Goal: Transaction & Acquisition: Purchase product/service

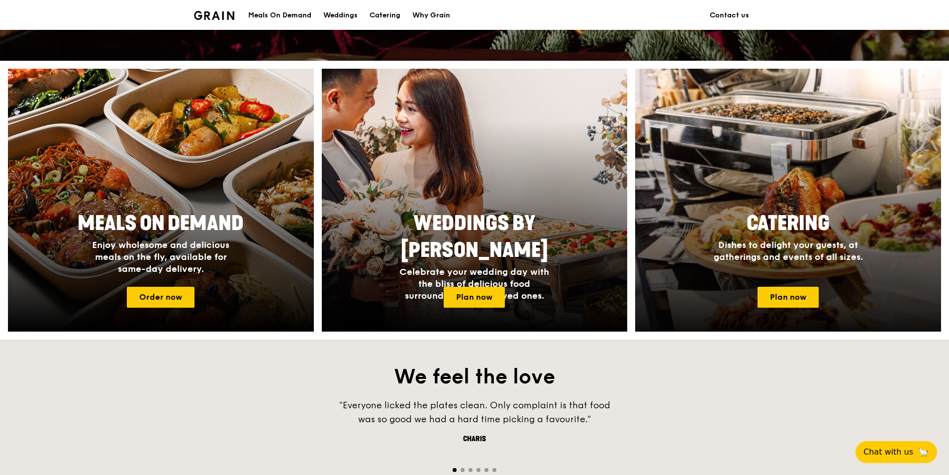
scroll to position [398, 0]
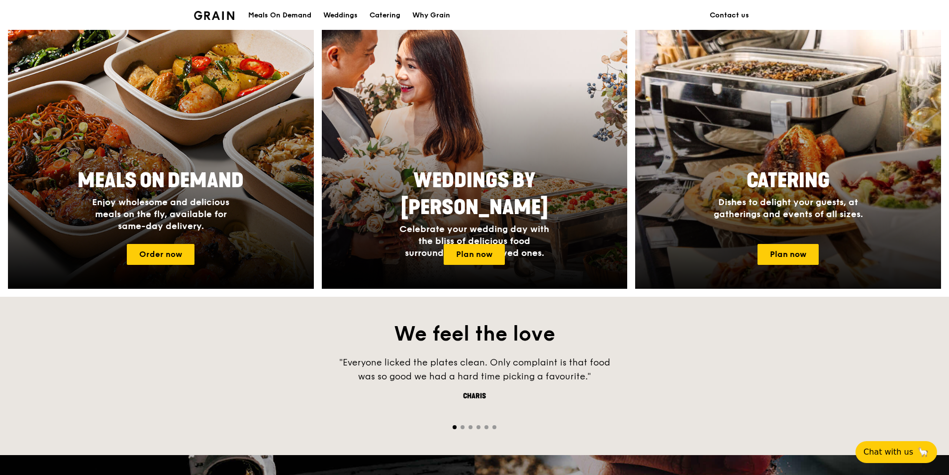
click at [765, 212] on span "Dishes to delight your guests, at gatherings and events of all sizes." at bounding box center [788, 208] width 149 height 23
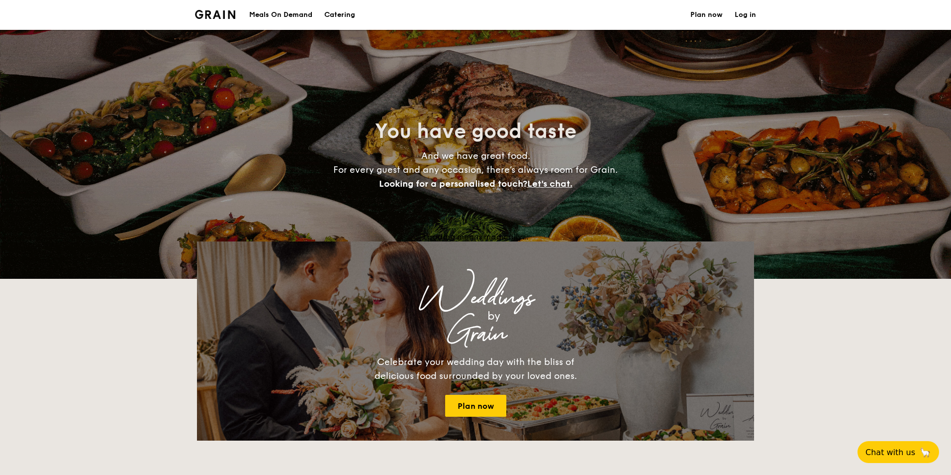
select select
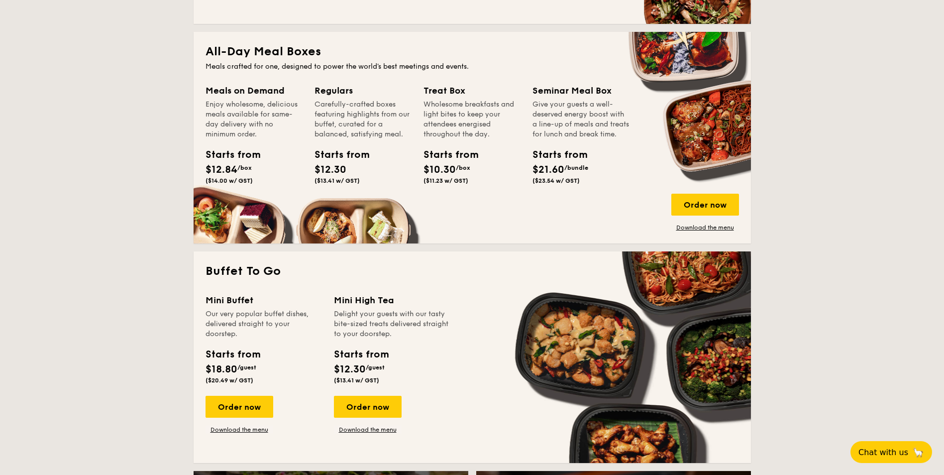
scroll to position [441, 0]
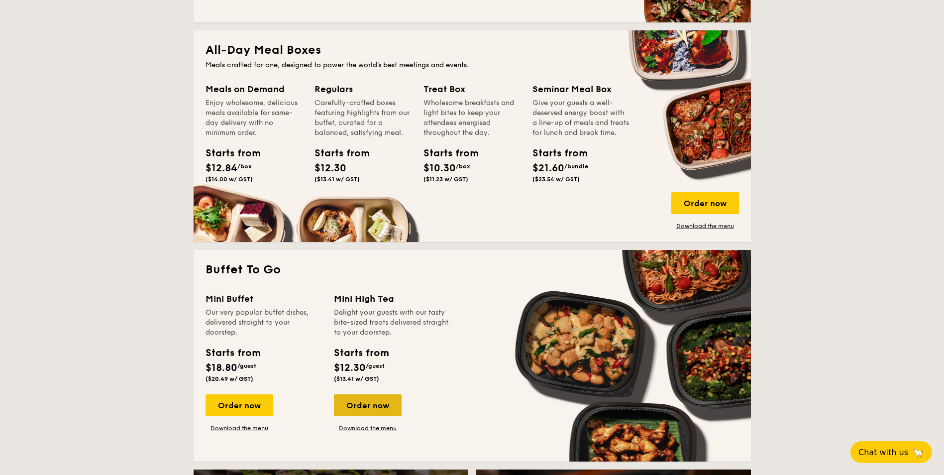
click at [367, 409] on div "Order now" at bounding box center [368, 405] width 68 height 22
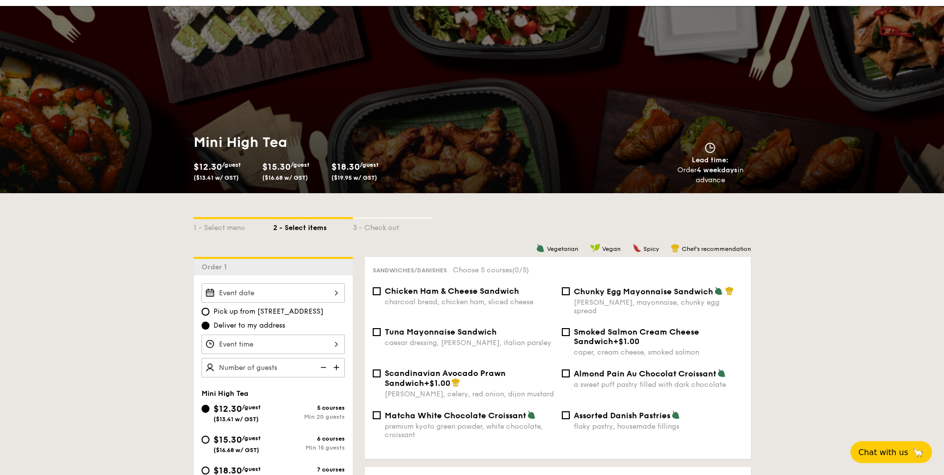
scroll to position [149, 0]
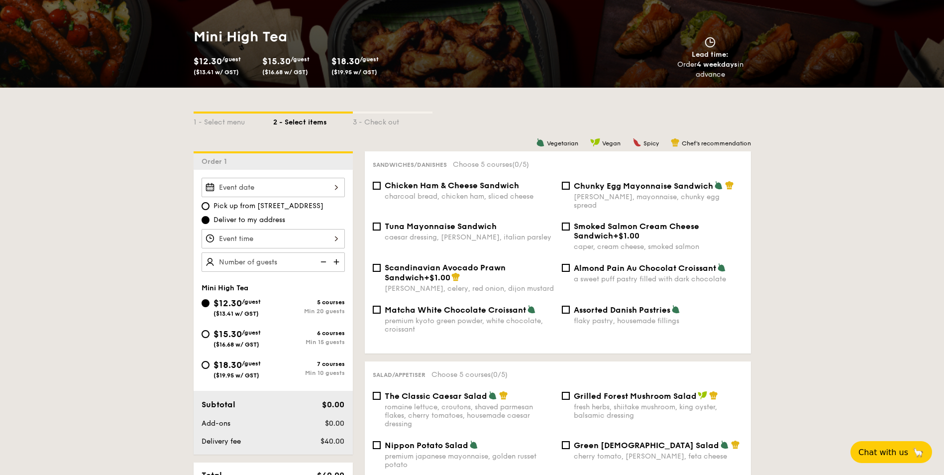
click at [303, 190] on div at bounding box center [273, 187] width 143 height 19
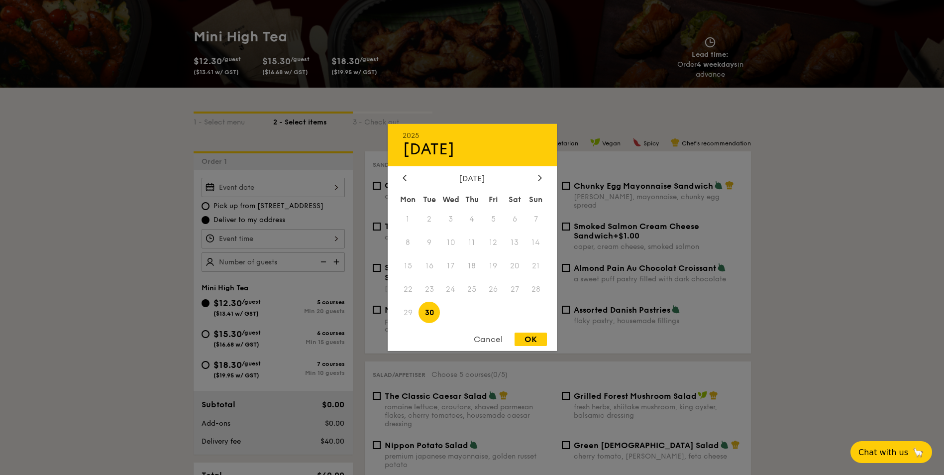
click at [533, 183] on div "September 2025" at bounding box center [472, 178] width 139 height 9
click at [536, 181] on div at bounding box center [539, 178] width 9 height 9
click at [408, 182] on div at bounding box center [404, 178] width 9 height 9
click at [529, 339] on div "OK" at bounding box center [531, 338] width 32 height 13
type input "Sep 30, 2025"
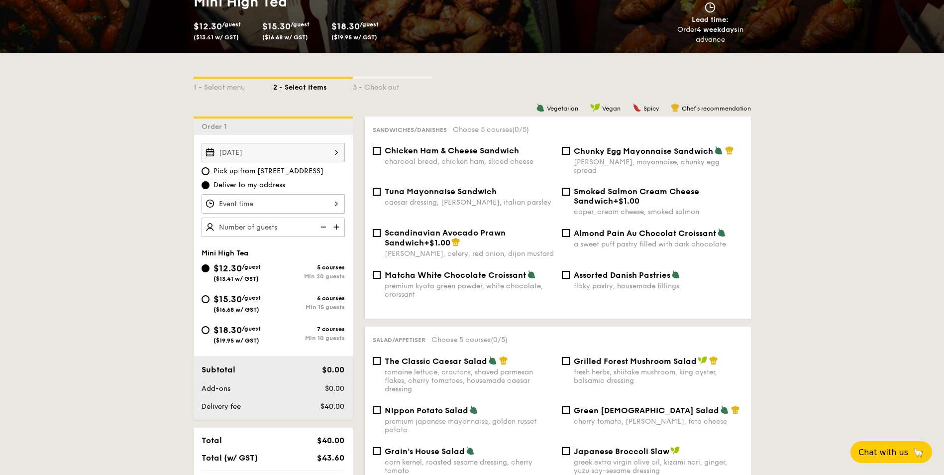
scroll to position [199, 0]
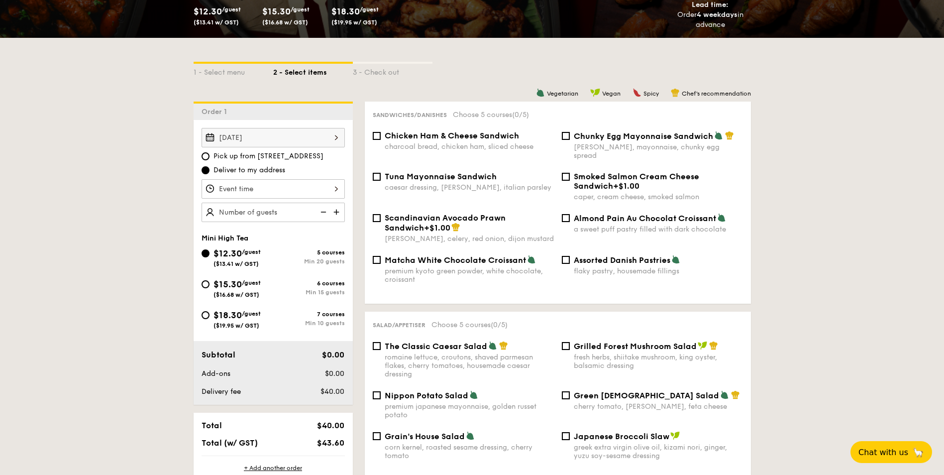
click at [305, 188] on div at bounding box center [273, 188] width 143 height 19
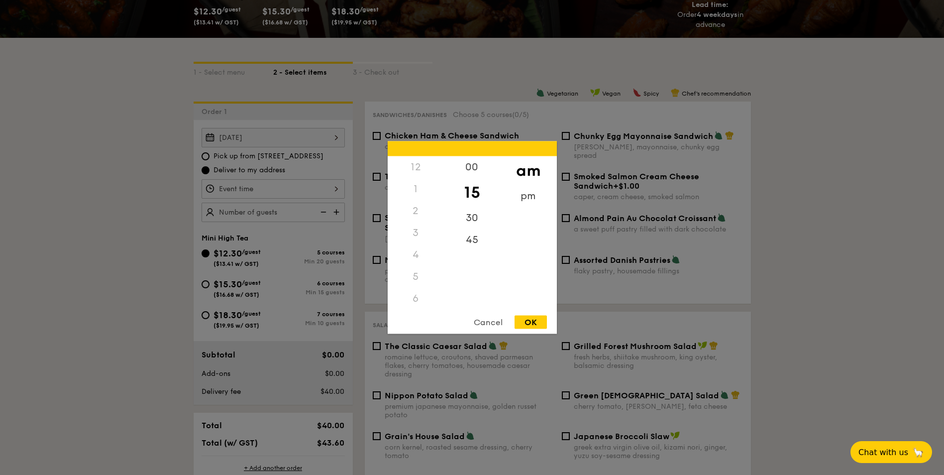
scroll to position [118, 0]
click at [518, 198] on div "pm" at bounding box center [528, 199] width 56 height 29
click at [417, 232] on div "3" at bounding box center [416, 236] width 56 height 29
click at [478, 194] on div "15" at bounding box center [472, 192] width 56 height 29
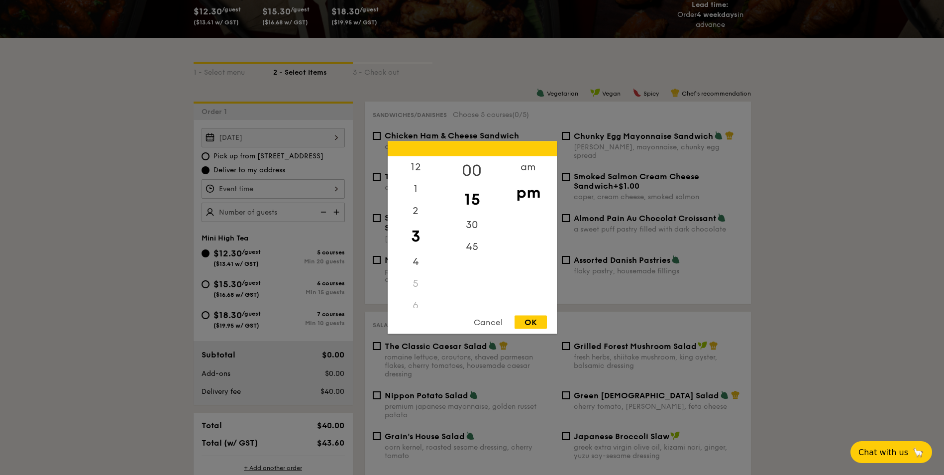
click at [470, 169] on div "00" at bounding box center [472, 170] width 56 height 29
click at [473, 191] on div "15" at bounding box center [472, 199] width 56 height 29
click at [458, 168] on div "00" at bounding box center [472, 170] width 56 height 29
click at [536, 323] on div "OK" at bounding box center [531, 321] width 32 height 13
type input "3:00PM"
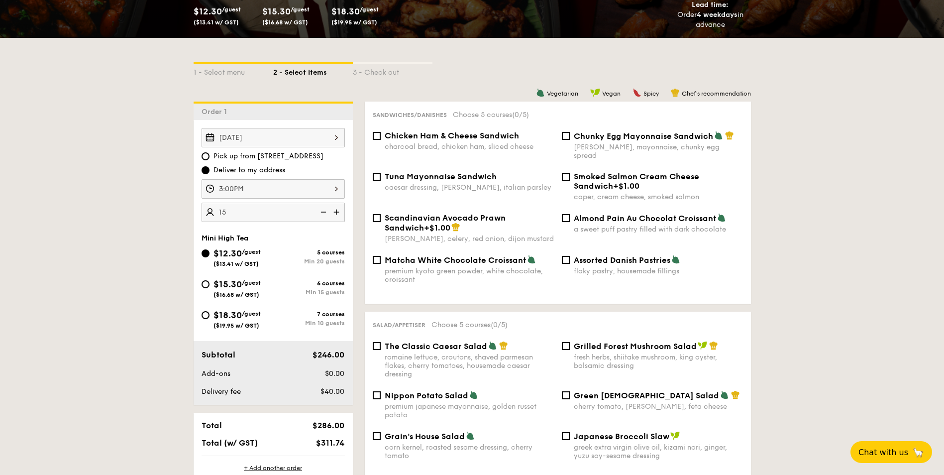
type input "20 guests"
click at [221, 281] on span "$15.30" at bounding box center [227, 284] width 28 height 11
click at [209, 281] on input "$15.30 /guest ($16.68 w/ GST) 6 courses Min 15 guests" at bounding box center [206, 284] width 8 height 8
radio input "true"
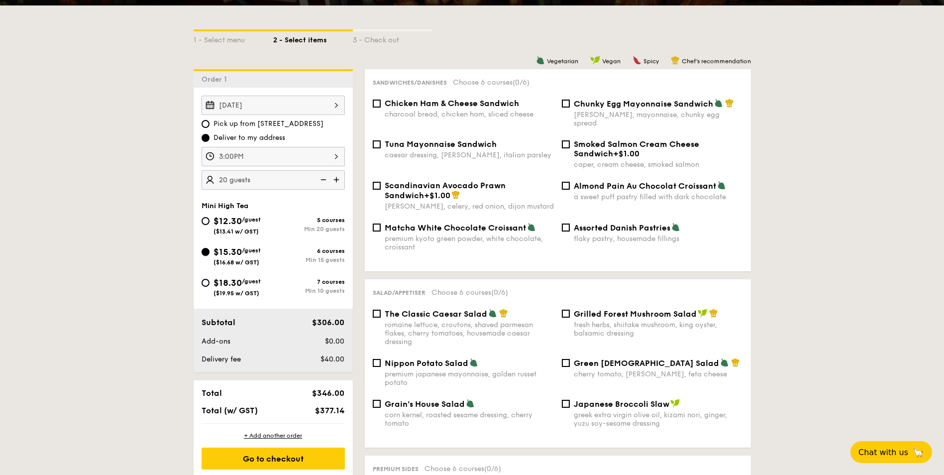
scroll to position [249, 0]
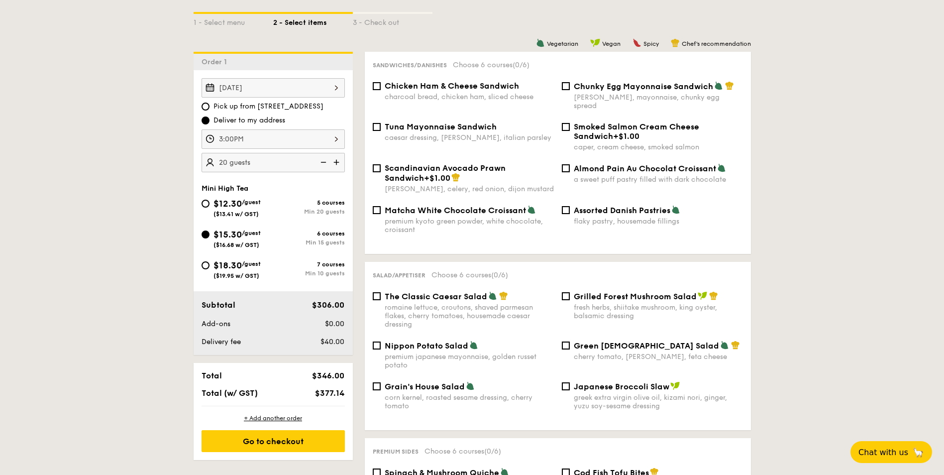
click at [449, 217] on div "premium kyoto green powder, white chocolate, croissant" at bounding box center [469, 225] width 169 height 17
click at [381, 214] on input "Matcha White Chocolate Croissant premium kyoto green powder, white chocolate, c…" at bounding box center [377, 210] width 8 height 8
checkbox input "true"
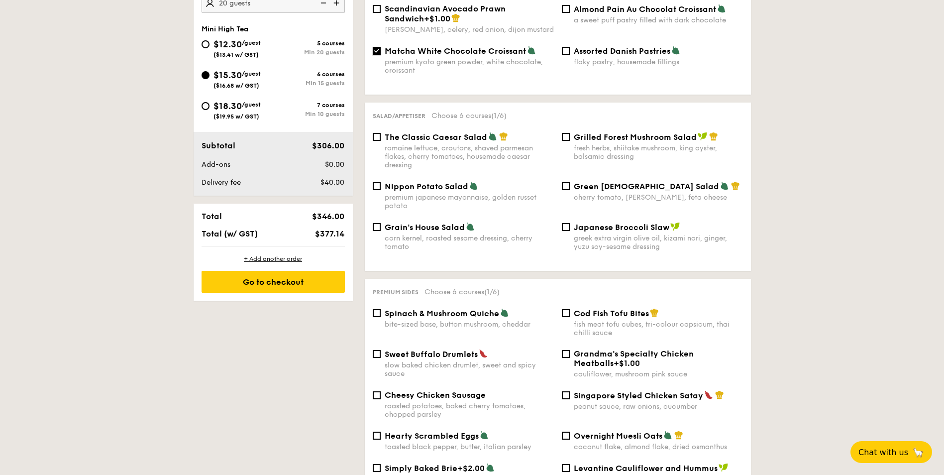
scroll to position [448, 0]
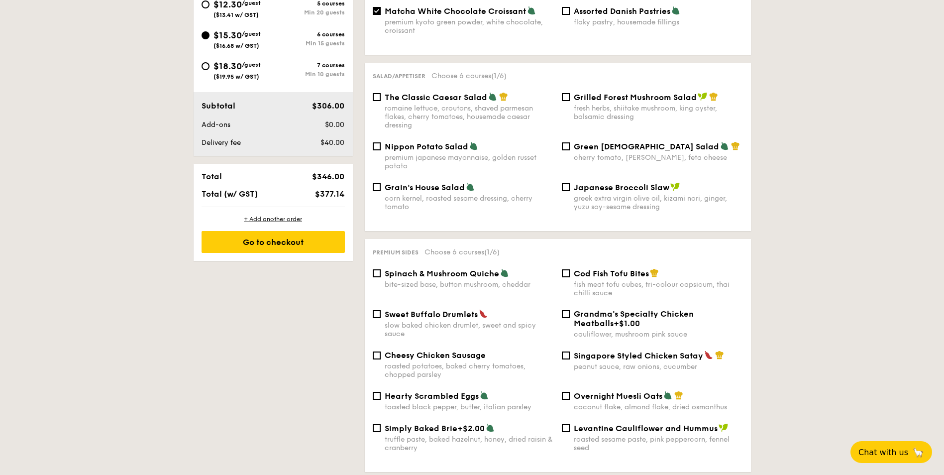
click at [460, 269] on span "Spinach & Mushroom Quiche" at bounding box center [442, 273] width 114 height 9
click at [381, 269] on input "Spinach & Mushroom Quiche bite-sized base, button mushroom, cheddar" at bounding box center [377, 273] width 8 height 8
checkbox input "true"
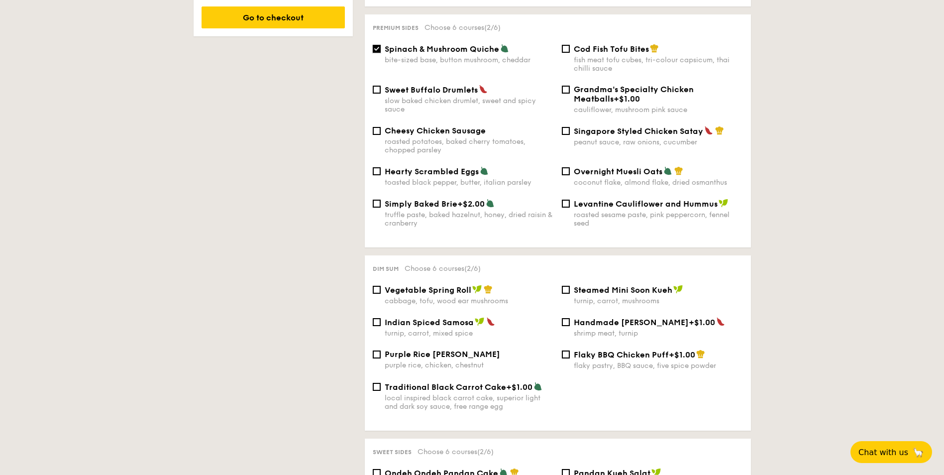
scroll to position [697, 0]
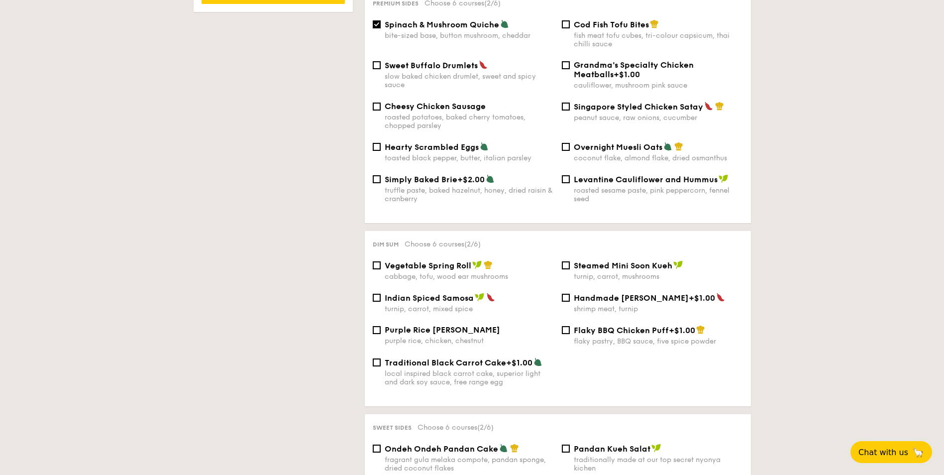
click at [588, 262] on div "Steamed Mini Soon Kueh turnip, carrot, mushrooms" at bounding box center [658, 270] width 169 height 20
click at [570, 262] on input "Steamed Mini Soon Kueh turnip, carrot, mushrooms" at bounding box center [566, 265] width 8 height 8
checkbox input "true"
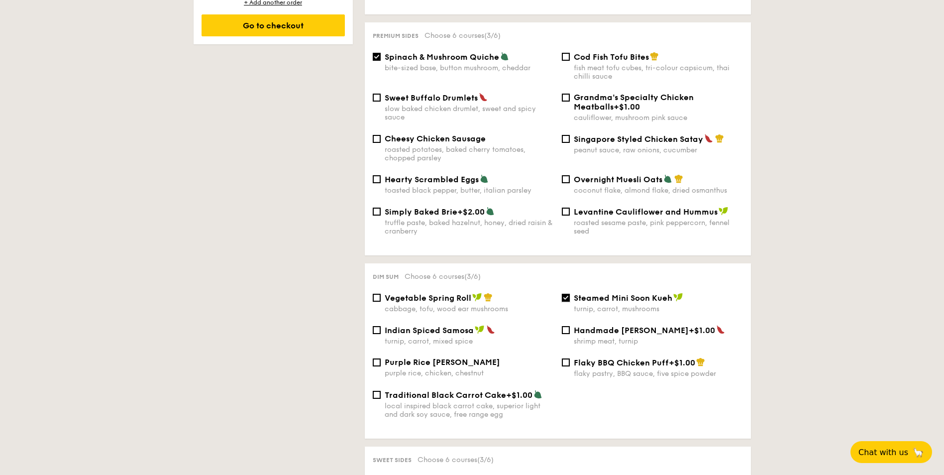
scroll to position [647, 0]
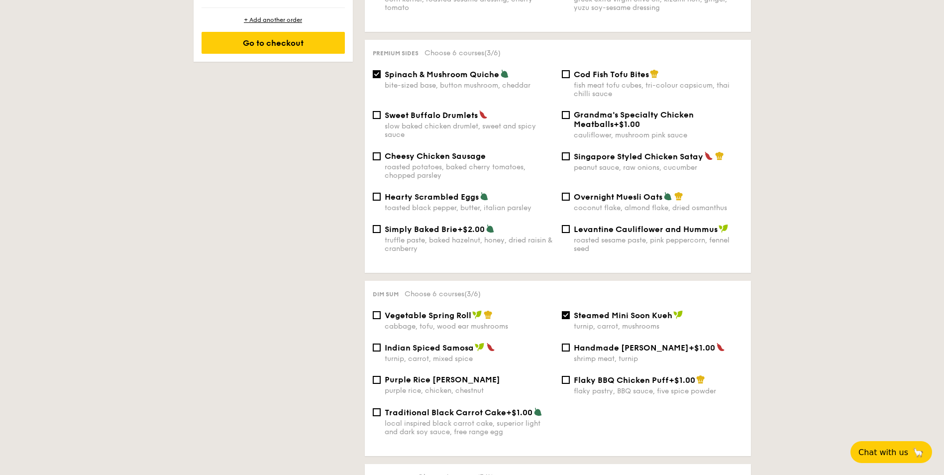
click at [593, 70] on span "Cod Fish Tofu Bites" at bounding box center [611, 74] width 75 height 9
click at [570, 70] on input "Cod Fish Tofu Bites fish meat tofu cubes, tri-colour capsicum, thai chilli sauce" at bounding box center [566, 74] width 8 height 8
checkbox input "true"
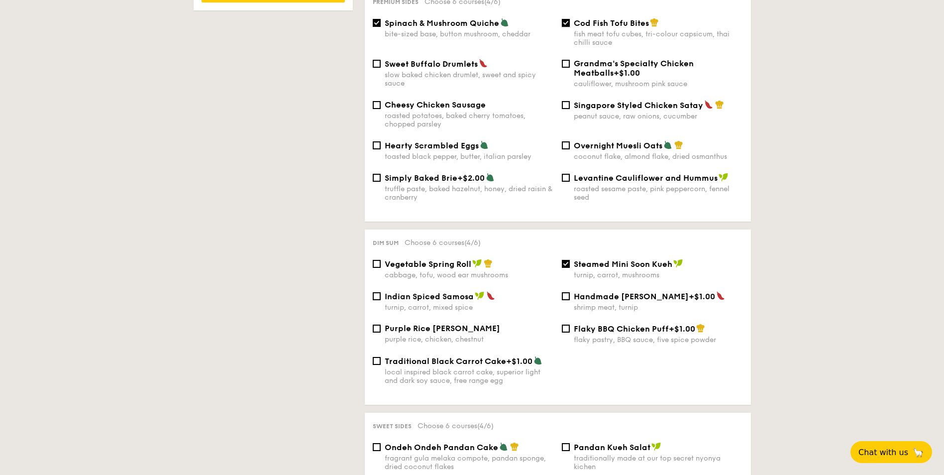
scroll to position [697, 0]
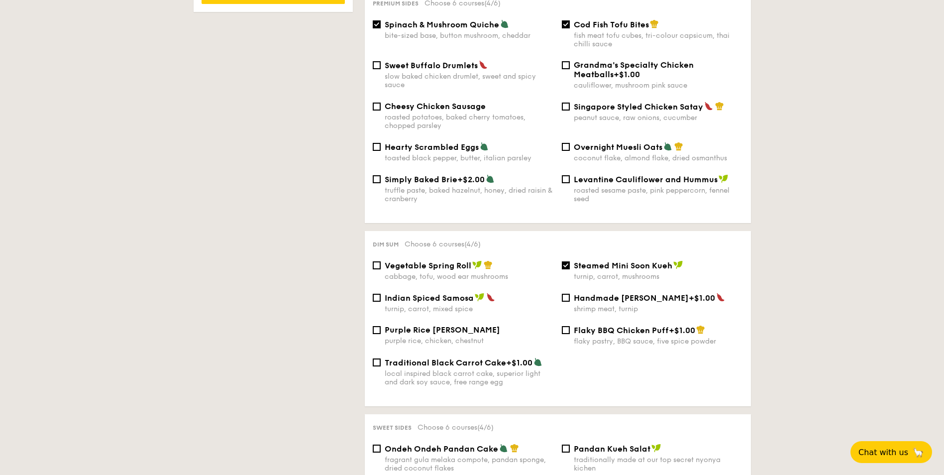
click at [457, 305] on div "turnip, carrot, mixed spice" at bounding box center [469, 309] width 169 height 8
click at [381, 302] on input "Indian Spiced Samosa turnip, carrot, mixed spice" at bounding box center [377, 298] width 8 height 8
checkbox input "true"
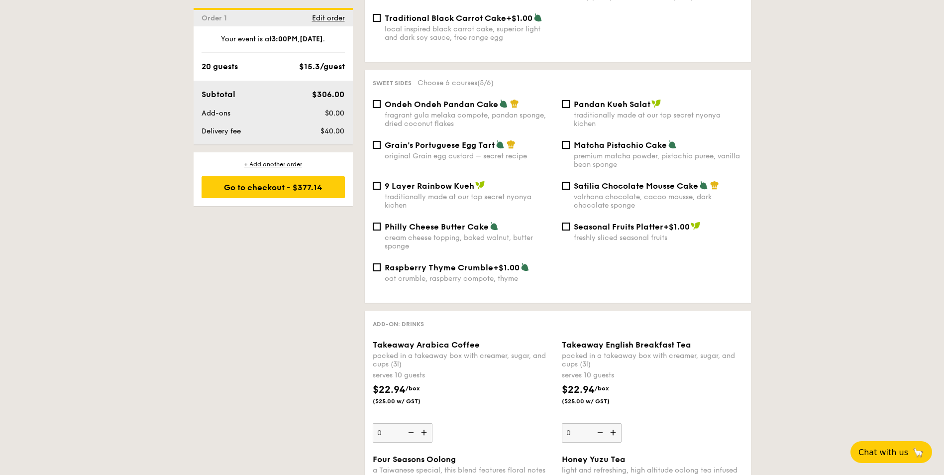
scroll to position [995, 0]
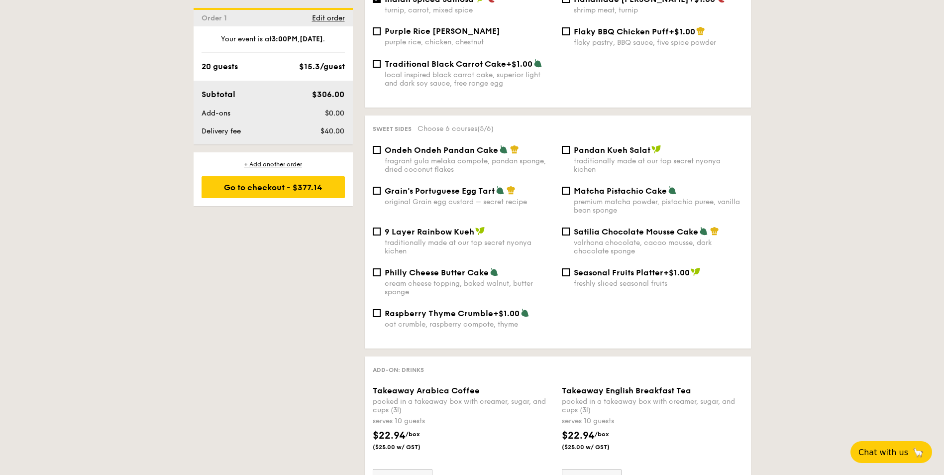
click at [634, 227] on span "Satilia Chocolate Mousse Cake" at bounding box center [636, 231] width 124 height 9
click at [570, 227] on input "Satilia Chocolate Mousse Cake valrhona chocolate, cacao mousse, dark chocolate …" at bounding box center [566, 231] width 8 height 8
checkbox input "true"
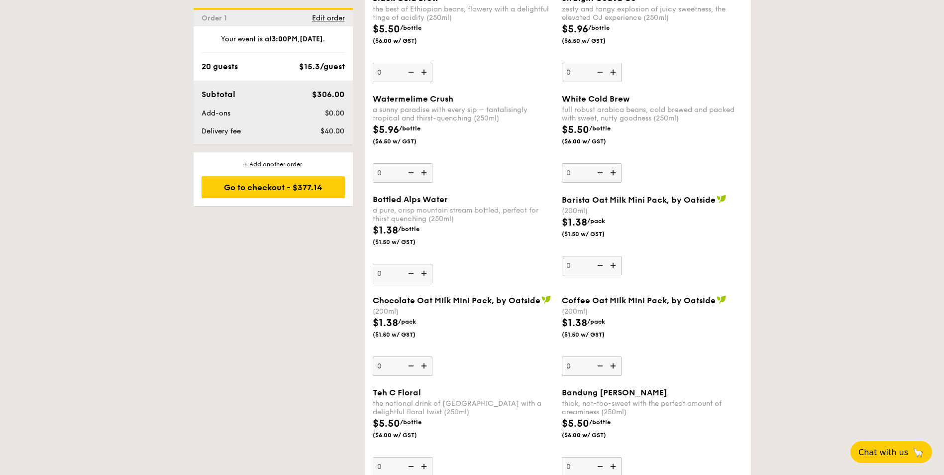
scroll to position [1543, 0]
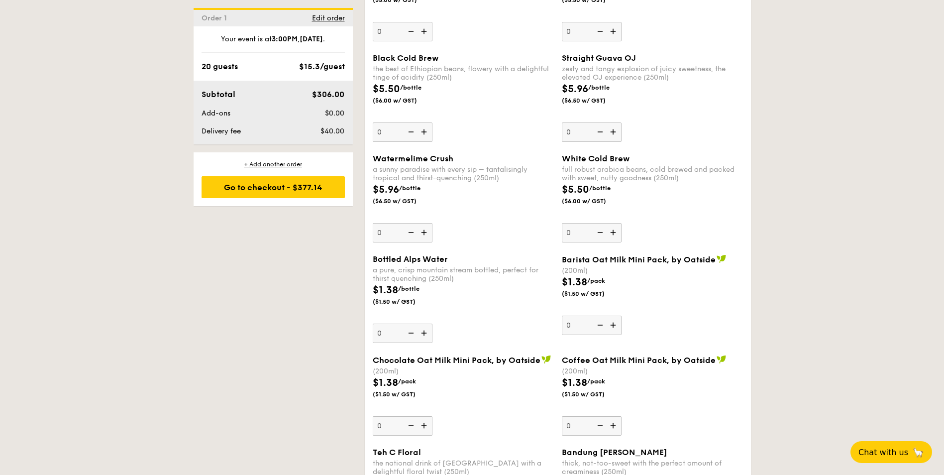
click at [304, 74] on div "Your event is at 3:00PM , Sep 30, 2025 . 20 guests $15.3/guest Subtotal $306.00…" at bounding box center [273, 85] width 159 height 118
click at [320, 13] on div "Order 1 Edit order" at bounding box center [273, 17] width 159 height 18
click at [320, 19] on span "Edit order" at bounding box center [328, 18] width 33 height 8
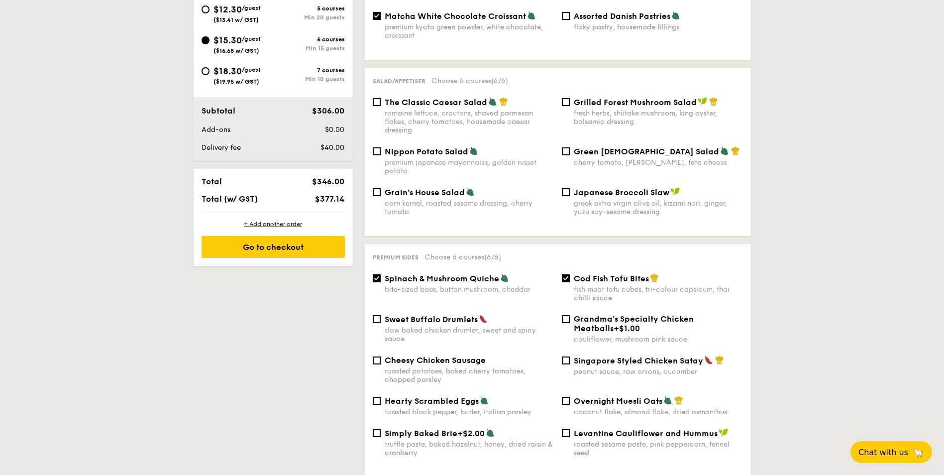
scroll to position [286, 0]
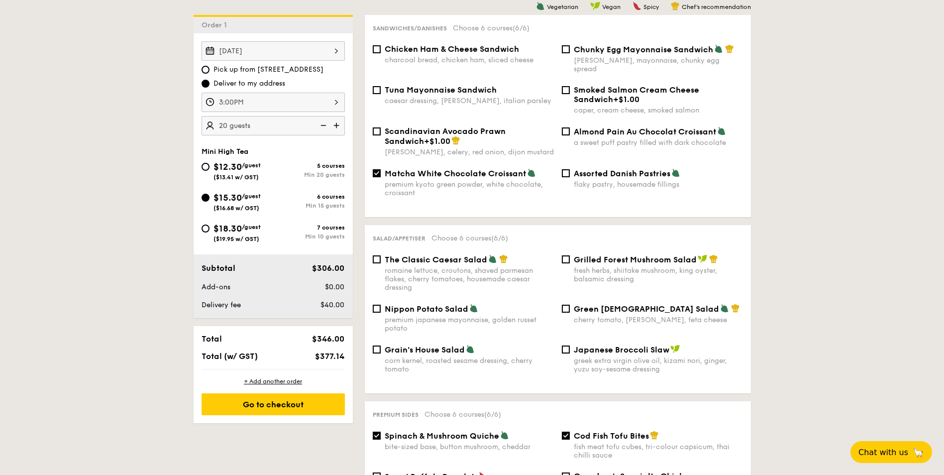
click at [323, 126] on img at bounding box center [322, 125] width 15 height 19
type input "15 guests"
click at [323, 126] on img at bounding box center [322, 125] width 15 height 19
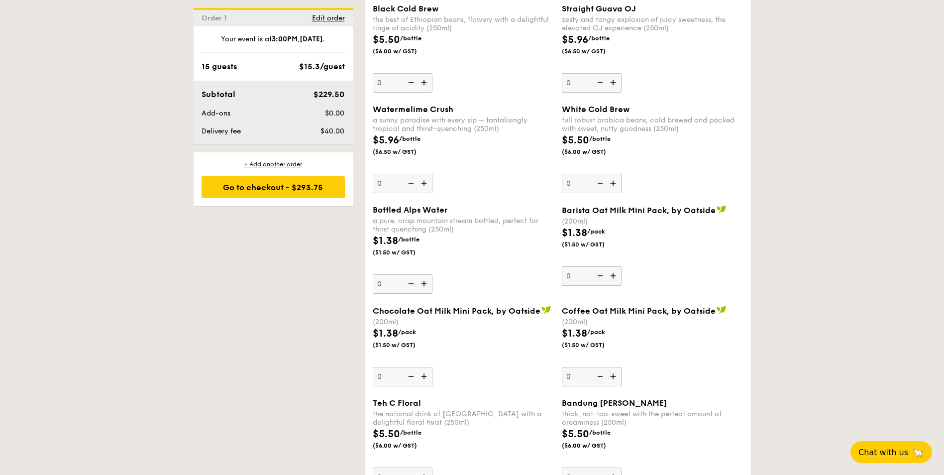
scroll to position [1579, 0]
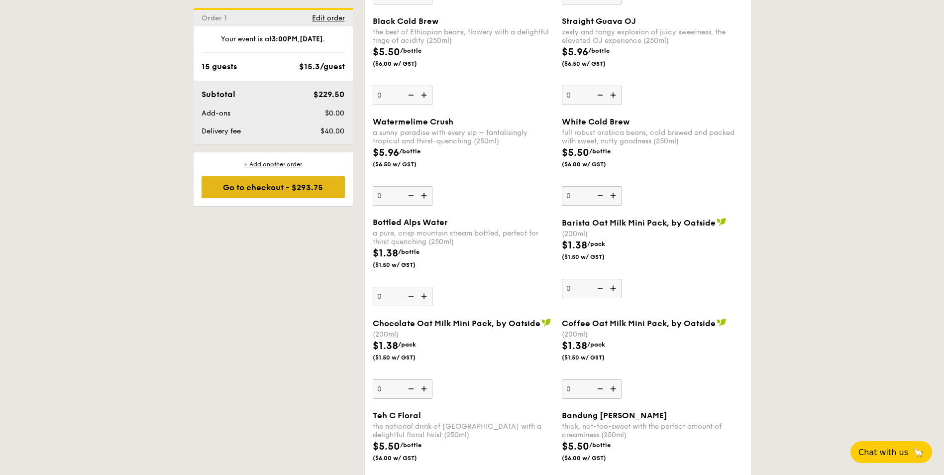
click at [302, 192] on div "Go to checkout - $293.75" at bounding box center [273, 187] width 143 height 22
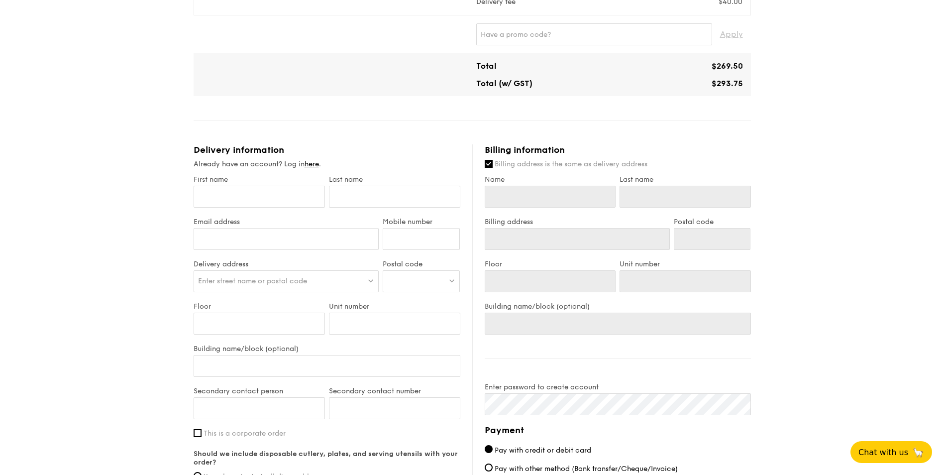
scroll to position [348, 0]
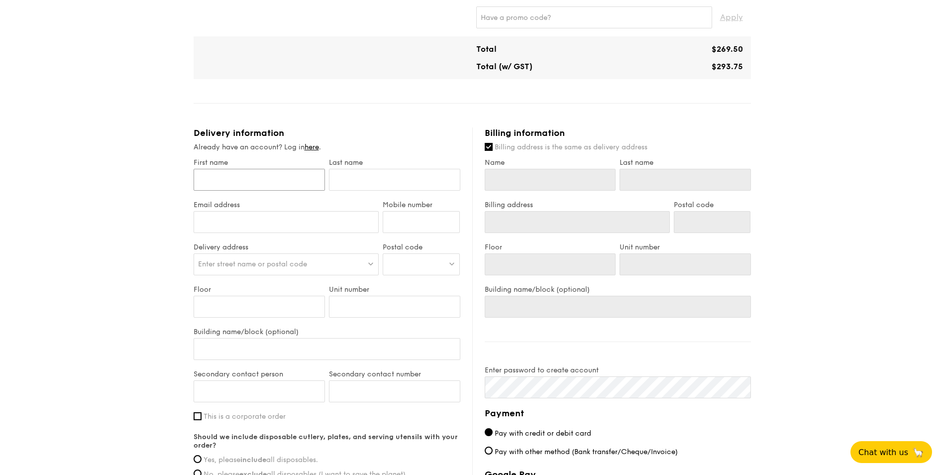
click at [245, 182] on input "First name" at bounding box center [259, 180] width 131 height 22
type input "A"
type input "Ad"
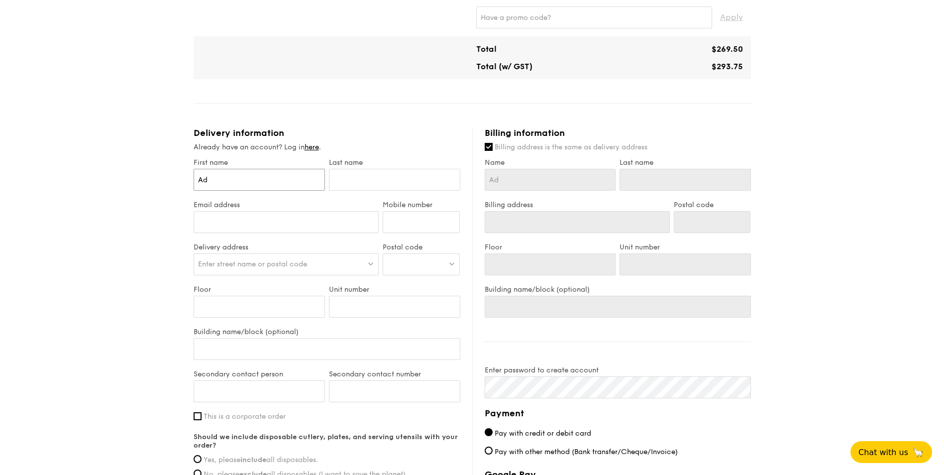
type input "Ade"
type input "Ad"
type input "A"
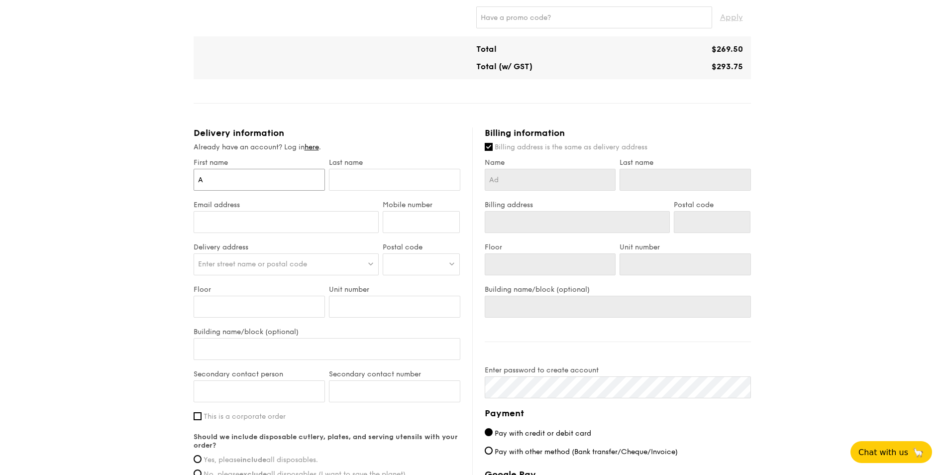
type input "A"
type input "Ad"
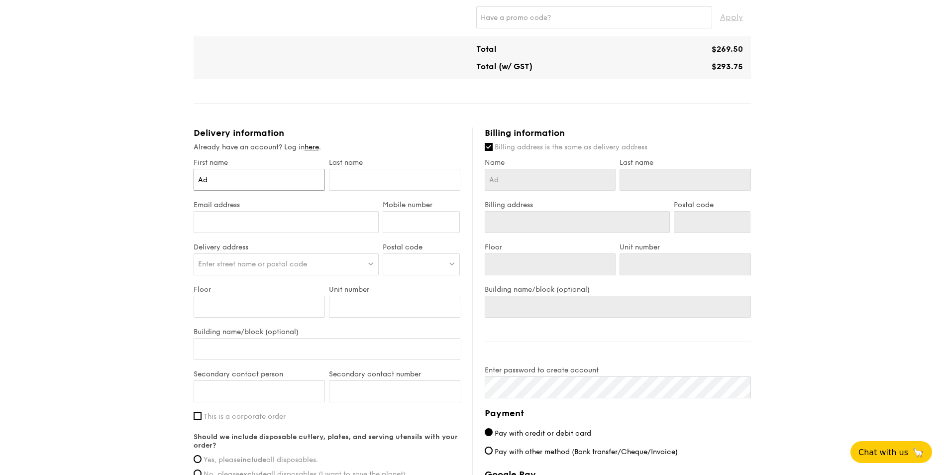
type input "Ade"
type input "Adel"
type input "Adeli"
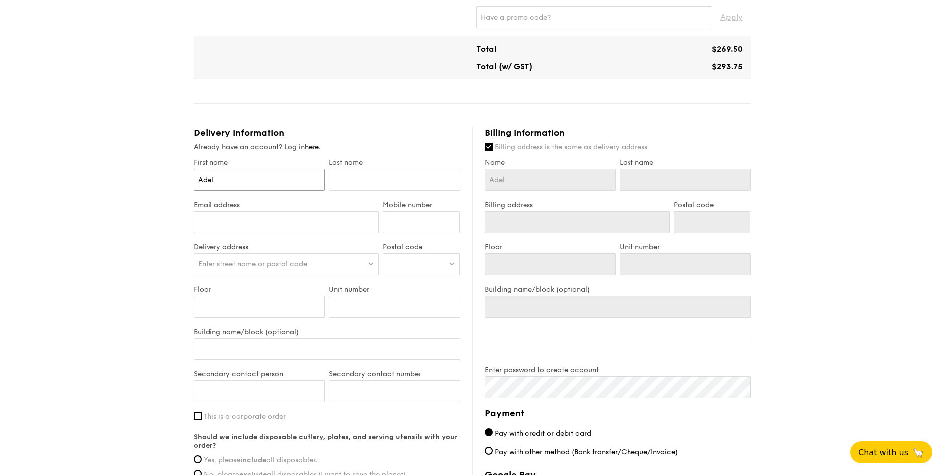
type input "Adeli"
type input "Adelia"
click at [361, 179] on input "text" at bounding box center [394, 180] width 131 height 22
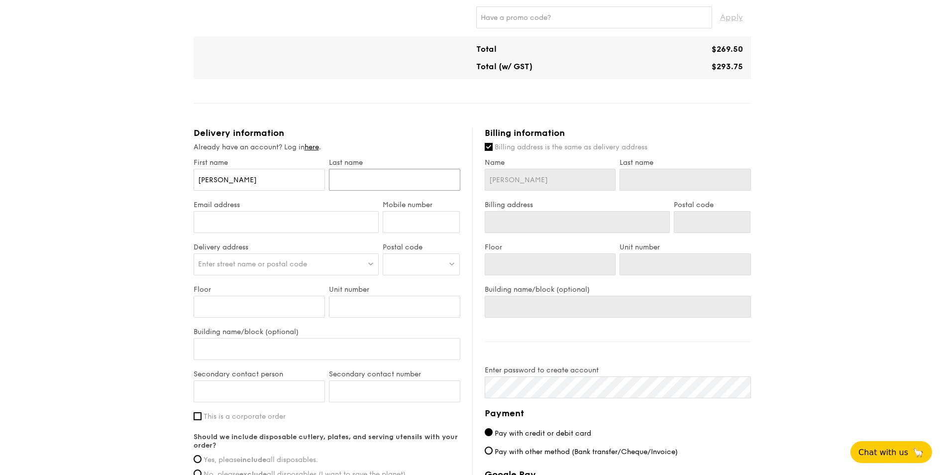
type input "K"
type input "Ku"
type input "Kur"
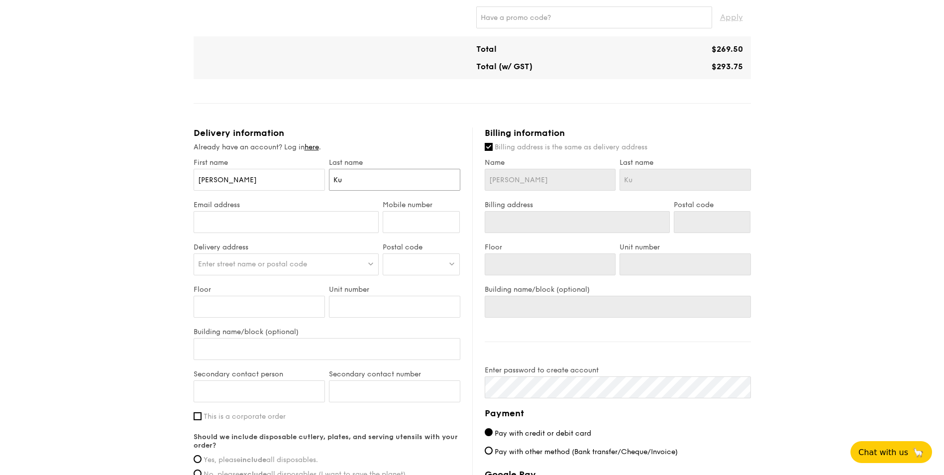
type input "Kur"
type input "Kurn"
type input "Kurna"
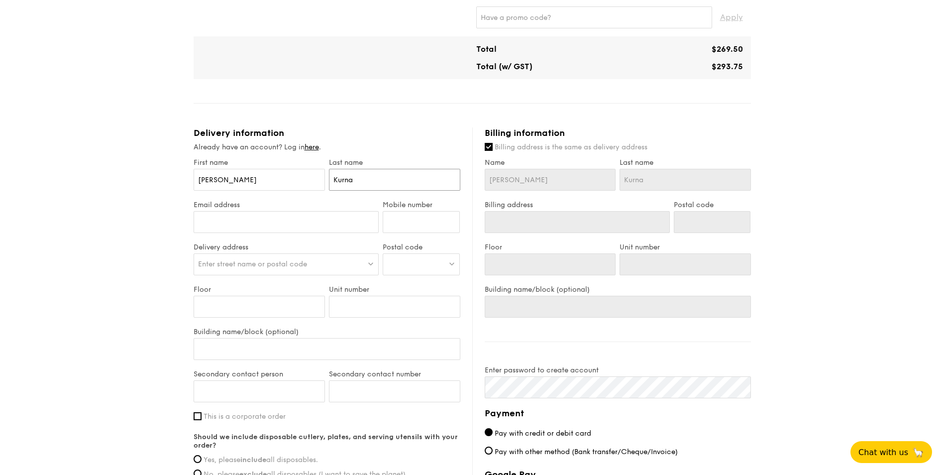
type input "Kurn"
type input "Kurni"
type input "Kurnia"
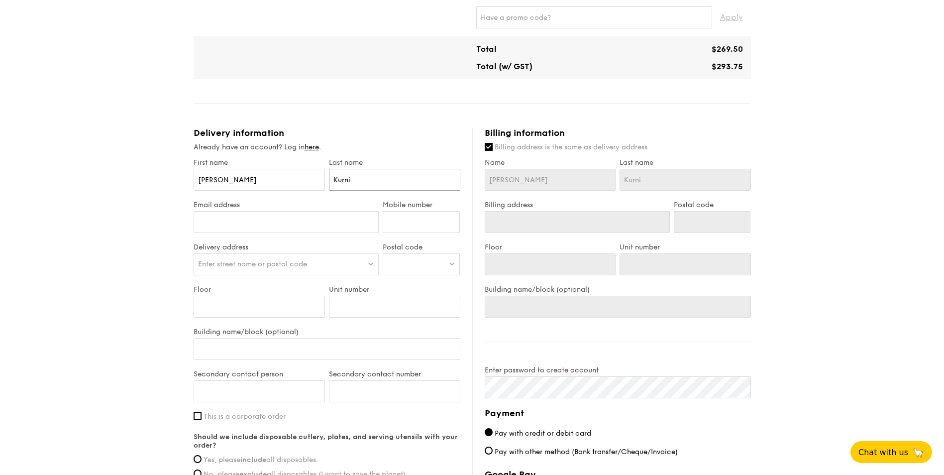
type input "Kurnia"
click at [320, 234] on div at bounding box center [287, 227] width 186 height 32
click at [278, 227] on input "Email address" at bounding box center [287, 222] width 186 height 22
paste input "adelia.kurnia@aon.com"
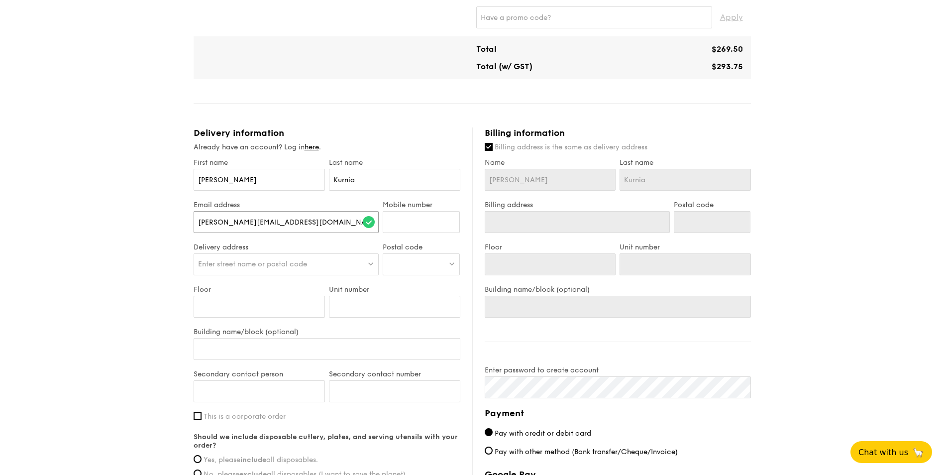
type input "adelia.kurnia@aon.com"
click at [397, 225] on input "Mobile number" at bounding box center [421, 222] width 77 height 22
drag, startPoint x: 237, startPoint y: 184, endPoint x: 167, endPoint y: 170, distance: 71.5
click at [167, 170] on div "1 - Select menu 2 - Select items 3 - Check out Mini High Tea $15.30 /guest ($16…" at bounding box center [472, 163] width 944 height 983
type input "S"
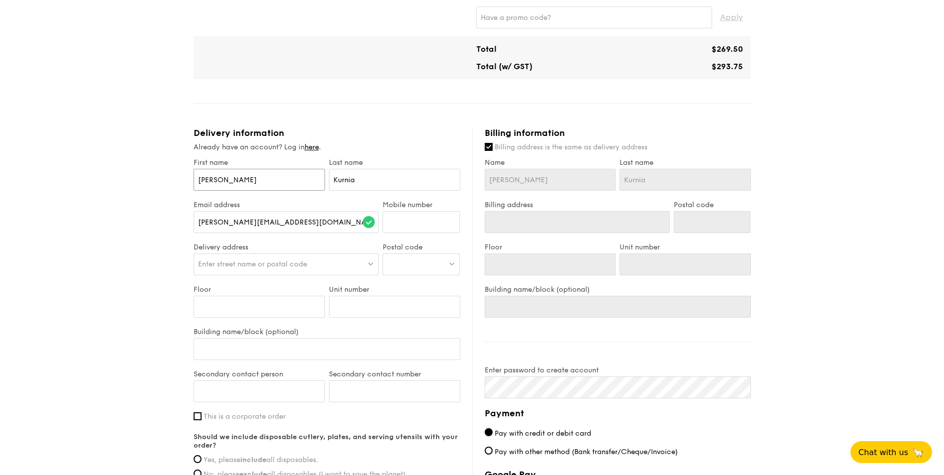
type input "S"
type input "Su"
type input "Sue"
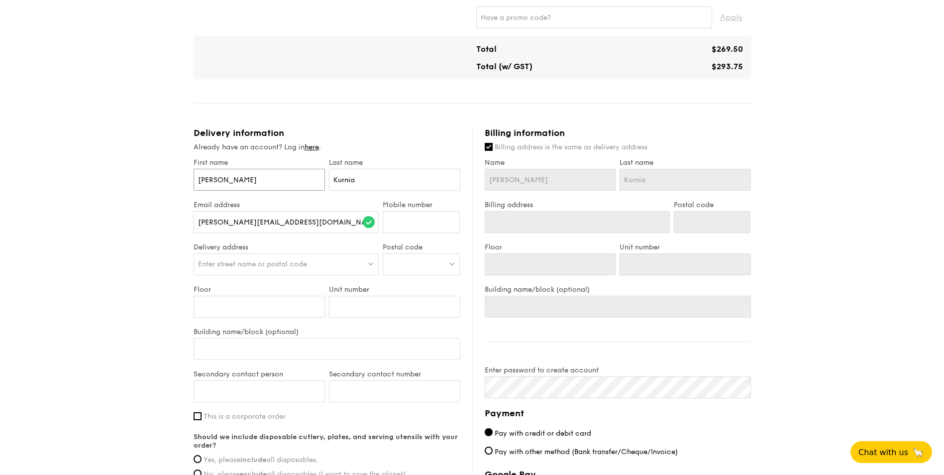
type input "Suet"
type input "Suet F"
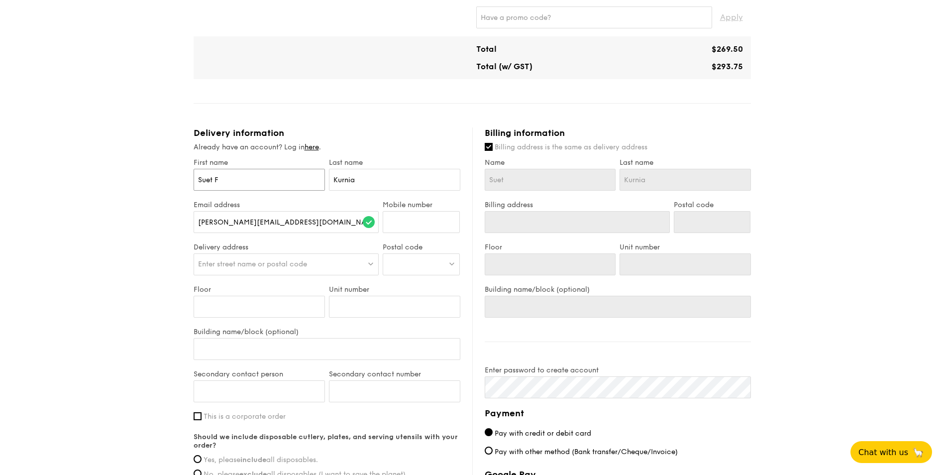
type input "Suet F"
type input "Suet Fe"
type input "Suet Fen"
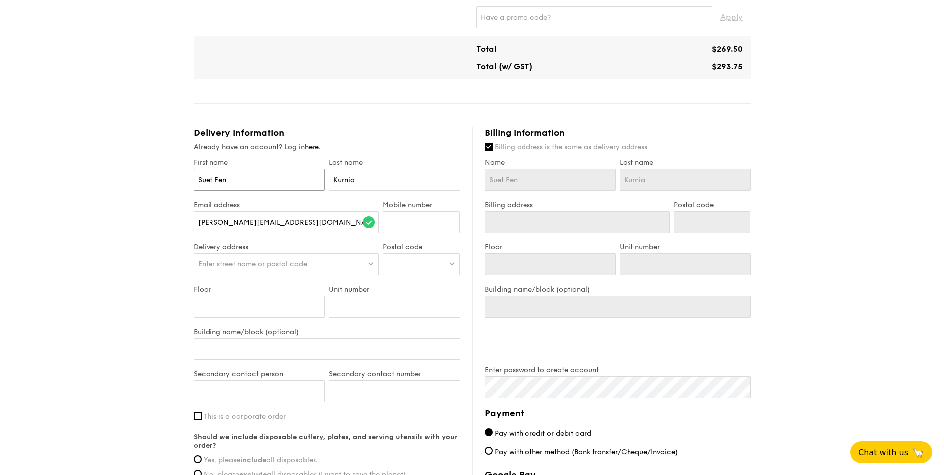
type input "Suet Fen"
drag, startPoint x: 384, startPoint y: 178, endPoint x: 259, endPoint y: 174, distance: 124.4
click at [259, 174] on div "First name Suet Fen Last name Kurnia" at bounding box center [327, 179] width 271 height 42
type input "C"
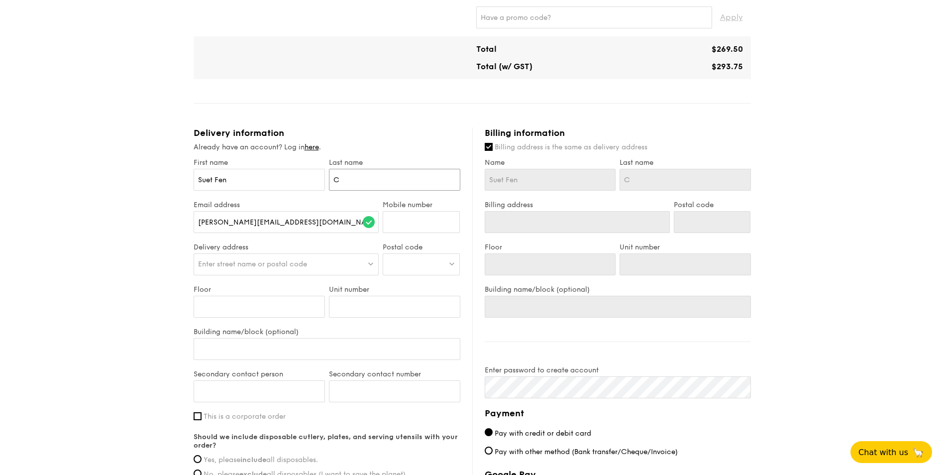
type input "Ch"
type input "Cho"
type input "Chon"
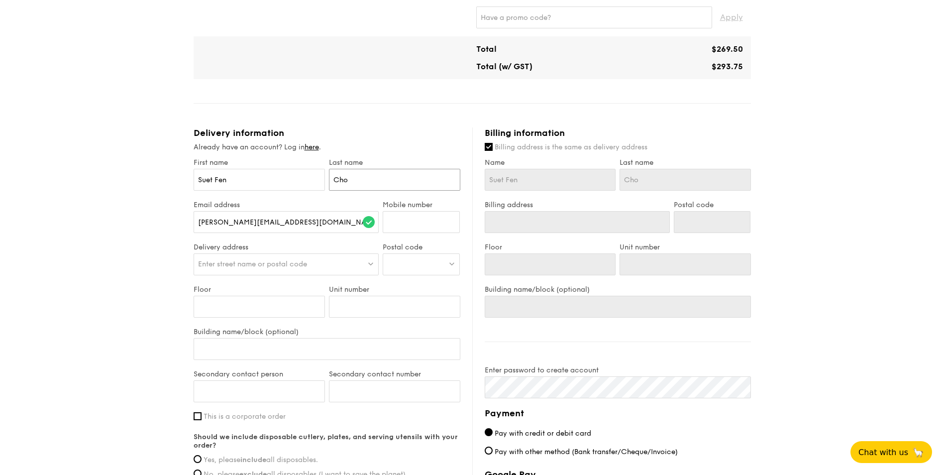
type input "Chon"
type input "Chong"
click at [287, 229] on input "adelia.kurnia@aon.com" at bounding box center [287, 222] width 186 height 22
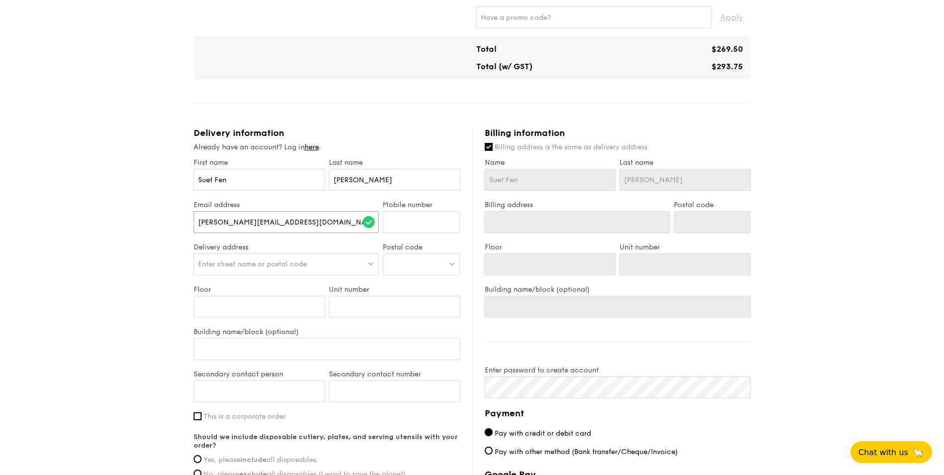
drag, startPoint x: 280, startPoint y: 224, endPoint x: 148, endPoint y: 209, distance: 132.2
click at [148, 209] on div "1 - Select menu 2 - Select items 3 - Check out Mini High Tea $15.30 /guest ($16…" at bounding box center [472, 163] width 944 height 983
type input "suet.fen.chong@aon.com"
click at [435, 231] on input "Mobile number" at bounding box center [421, 222] width 77 height 22
type input "82281623"
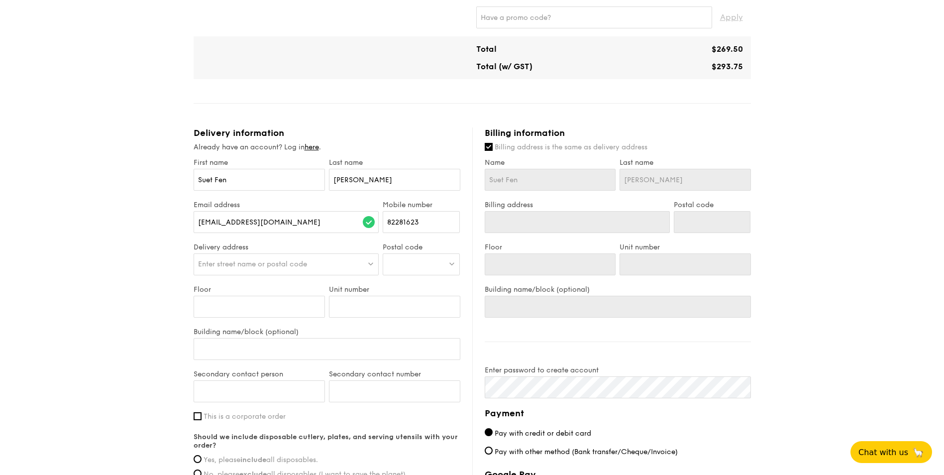
click at [363, 259] on div "Enter street name or postal code" at bounding box center [287, 264] width 186 height 22
click at [289, 268] on input "search" at bounding box center [286, 265] width 185 height 22
paste input "2 SHENTON WAY #26-01 SGX CENTRE 1 068804"
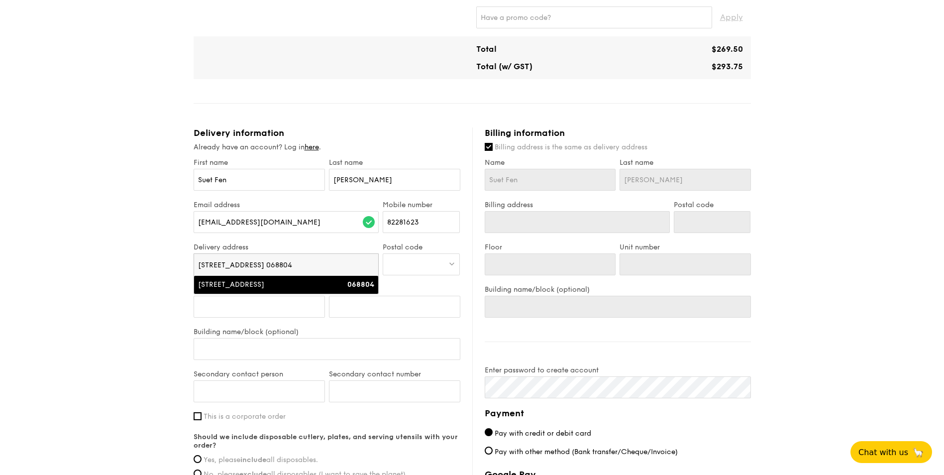
type input "2 SHENTON WAY #26-01 SGX CENTRE 1 068804"
click at [342, 283] on div "068804" at bounding box center [352, 285] width 44 height 10
type input "2 Shenton Way"
type input "068804"
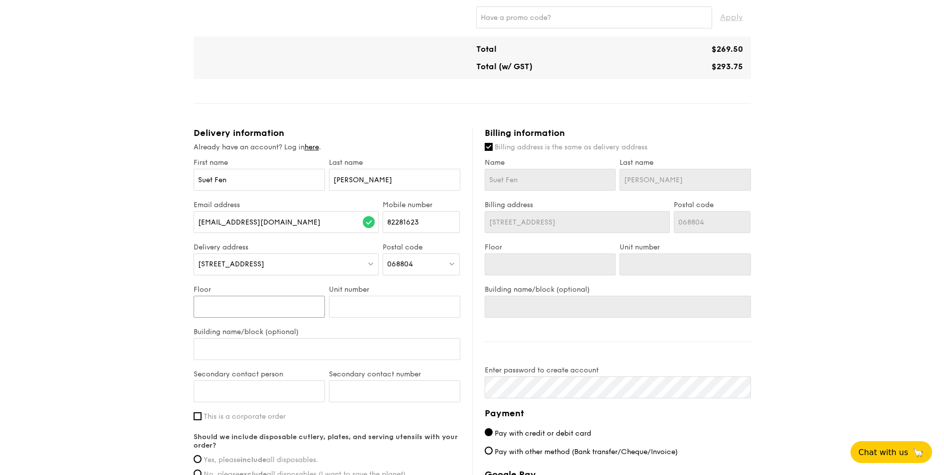
click at [295, 304] on input "Floor" at bounding box center [259, 307] width 131 height 22
type input "2"
type input "26"
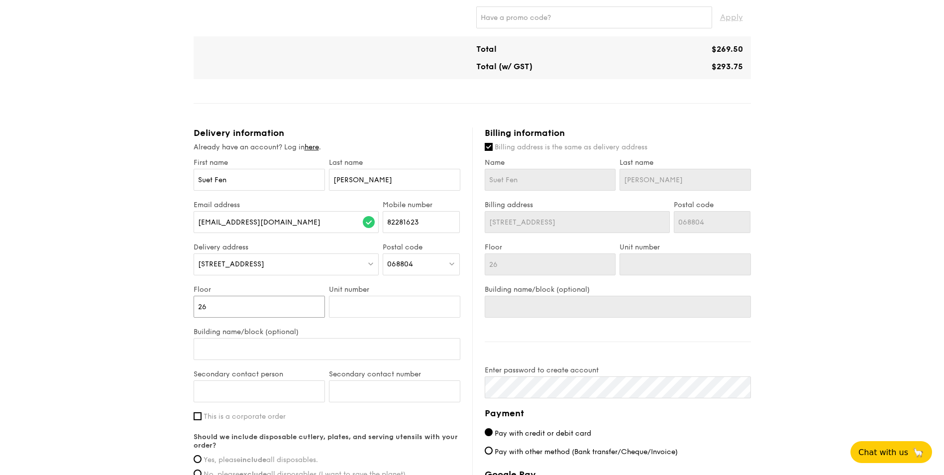
type input "26"
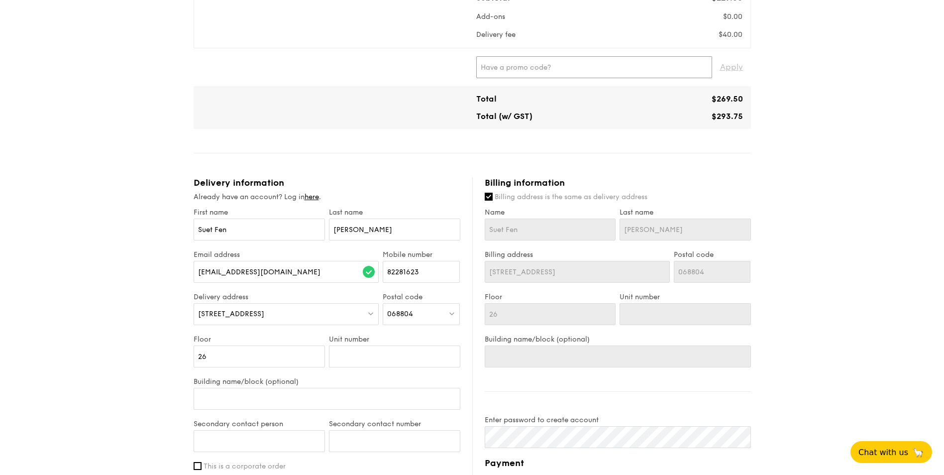
click at [510, 65] on input "text" at bounding box center [594, 67] width 236 height 22
paste input "GENECO16CA"
type input "GENECO16CA"
click at [725, 69] on span "Apply" at bounding box center [731, 67] width 23 height 22
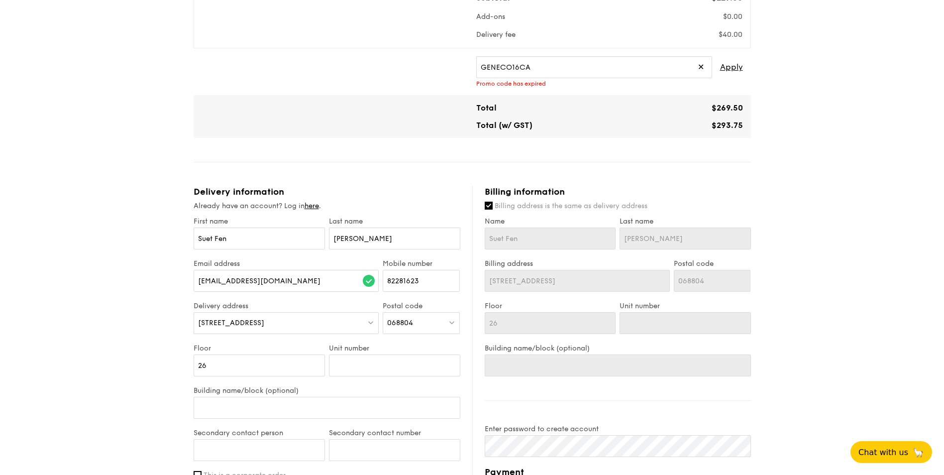
click at [704, 66] on span "✕" at bounding box center [701, 67] width 6 height 22
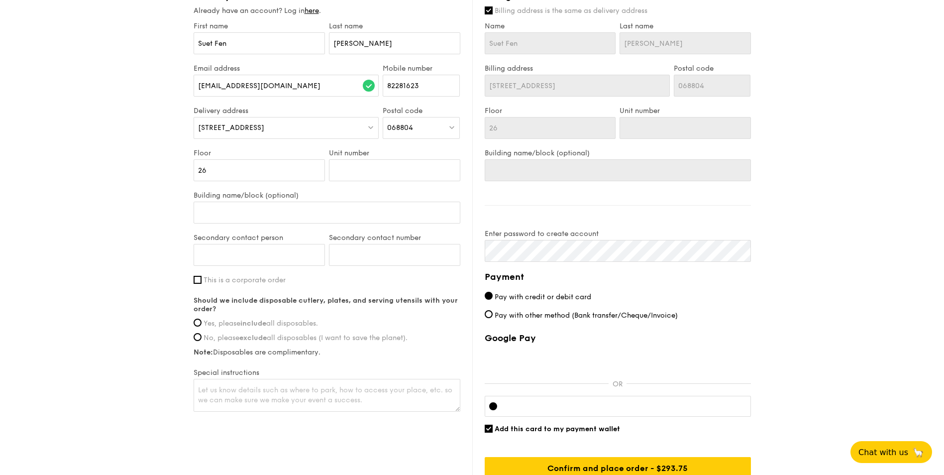
scroll to position [498, 0]
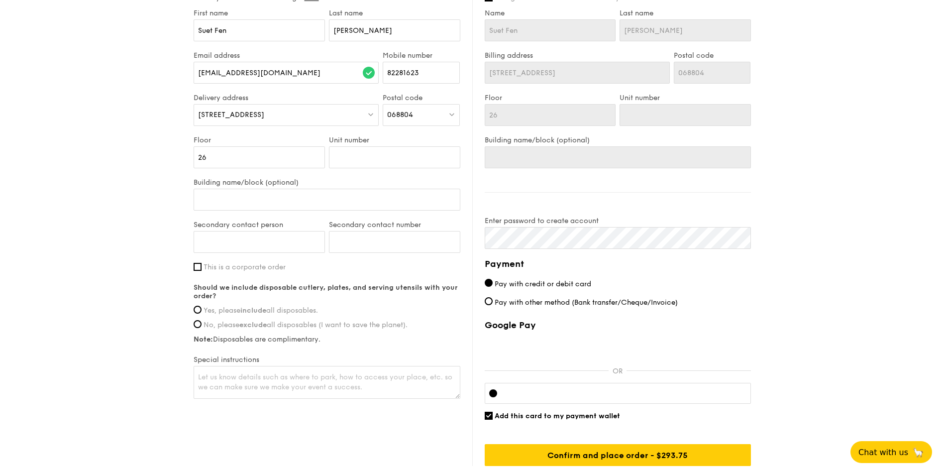
click at [200, 273] on div "First name Suet Fen Last name Chong Email address suet.fen.chong@aon.com Mobile…" at bounding box center [327, 205] width 267 height 392
click at [196, 267] on input "This is a corporate order" at bounding box center [198, 267] width 8 height 8
checkbox input "true"
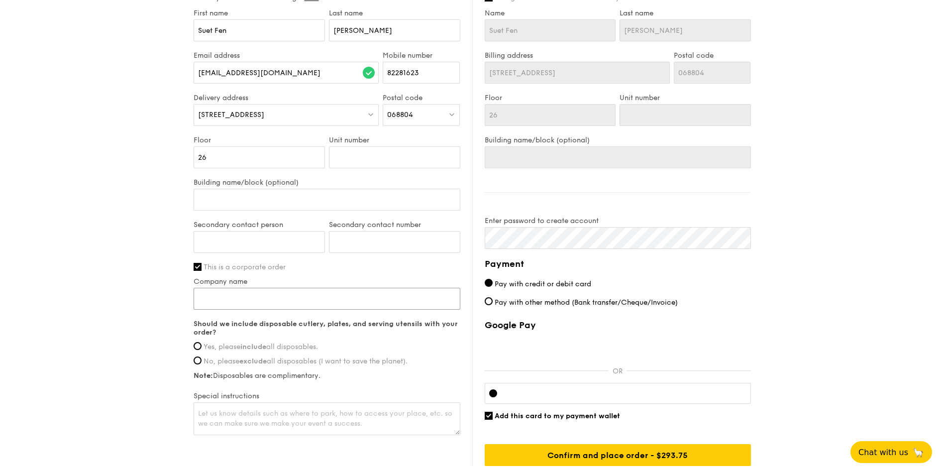
click at [259, 305] on input "Company name" at bounding box center [327, 299] width 267 height 22
type input "Aon Singapore"
click at [151, 305] on div "1 - Select menu 2 - Select items 3 - Check out Mini High Tea $15.30 /guest ($16…" at bounding box center [472, 13] width 944 height 983
click at [209, 349] on span "Yes, please include all disposables." at bounding box center [261, 346] width 114 height 8
click at [202, 349] on input "Yes, please include all disposables." at bounding box center [198, 346] width 8 height 8
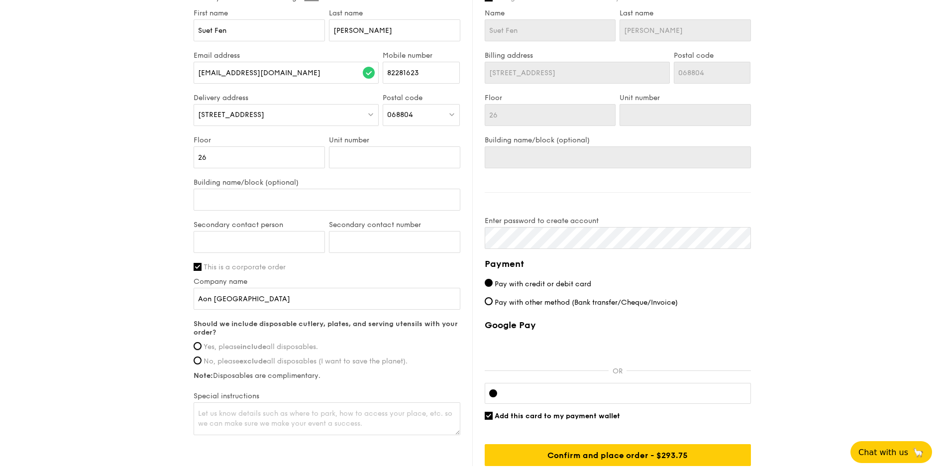
radio input "true"
click at [239, 419] on textarea at bounding box center [327, 418] width 267 height 33
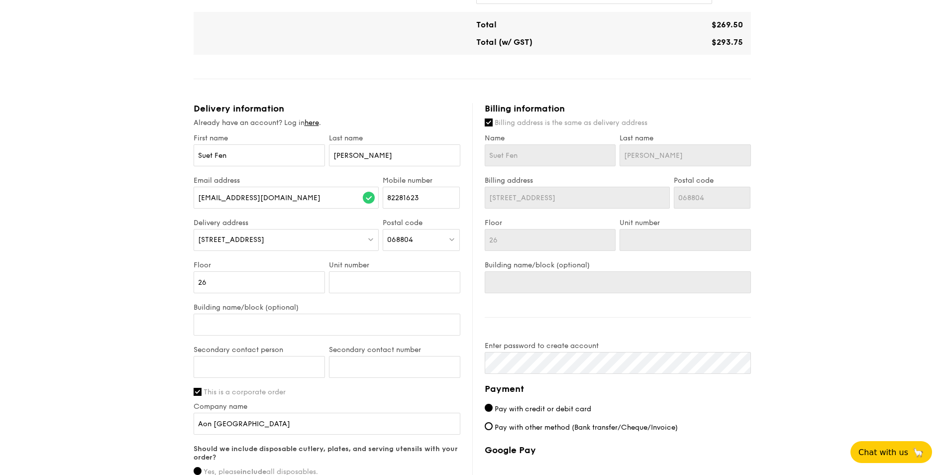
scroll to position [348, 0]
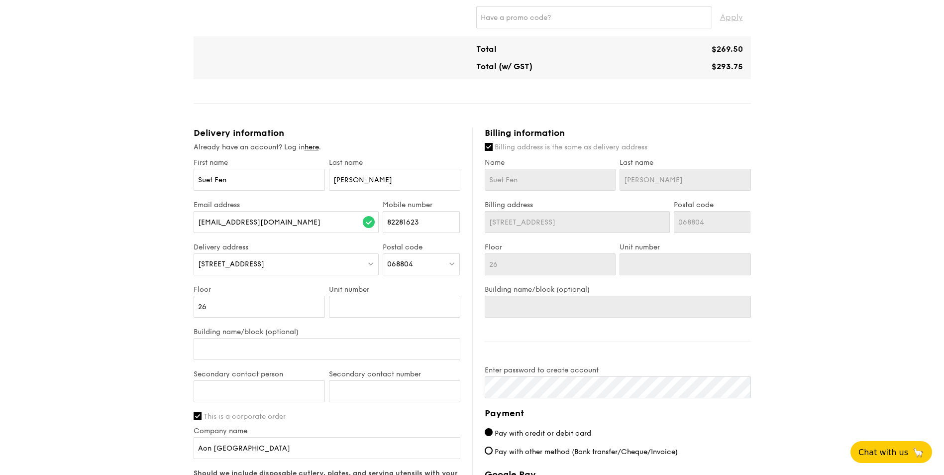
click at [832, 202] on div "1 - Select menu 2 - Select items 3 - Check out Mini High Tea $15.30 /guest ($16…" at bounding box center [472, 163] width 944 height 983
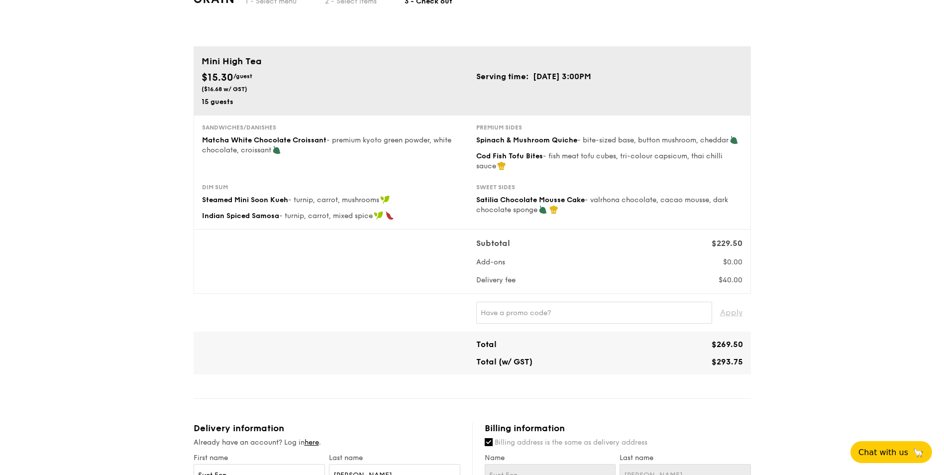
scroll to position [0, 0]
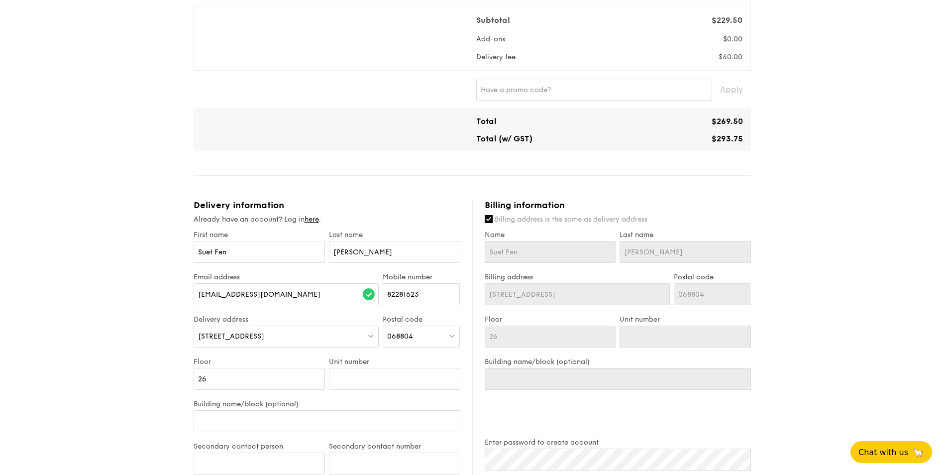
scroll to position [299, 0]
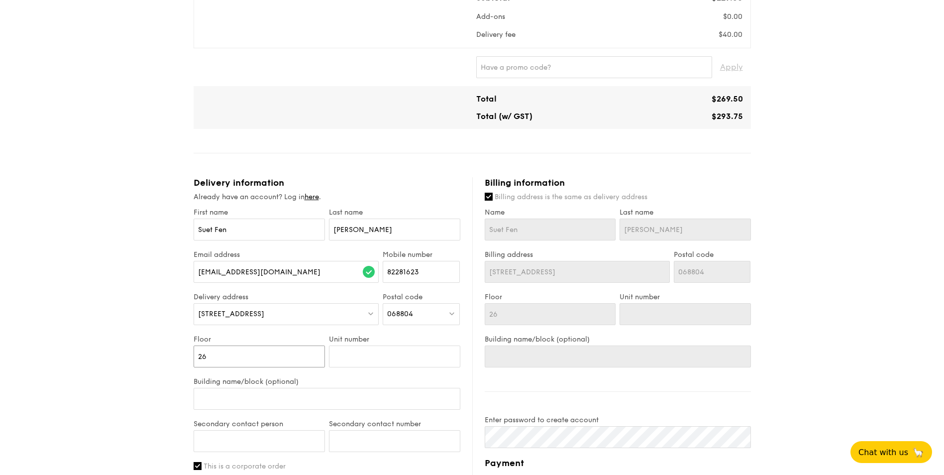
click at [241, 364] on input "26" at bounding box center [259, 356] width 131 height 22
type input "2"
click at [261, 393] on input "Building name/block (optional)" at bounding box center [327, 399] width 267 height 22
type input "S"
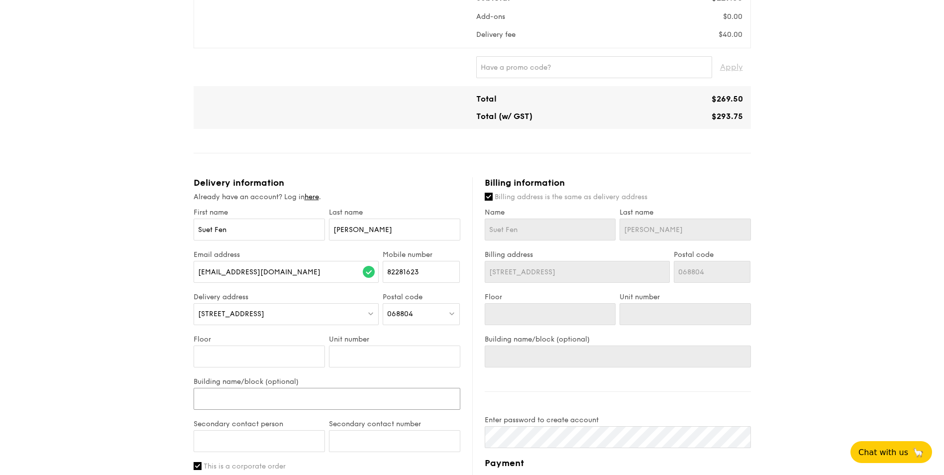
type input "S"
type input "SG"
type input "SGC"
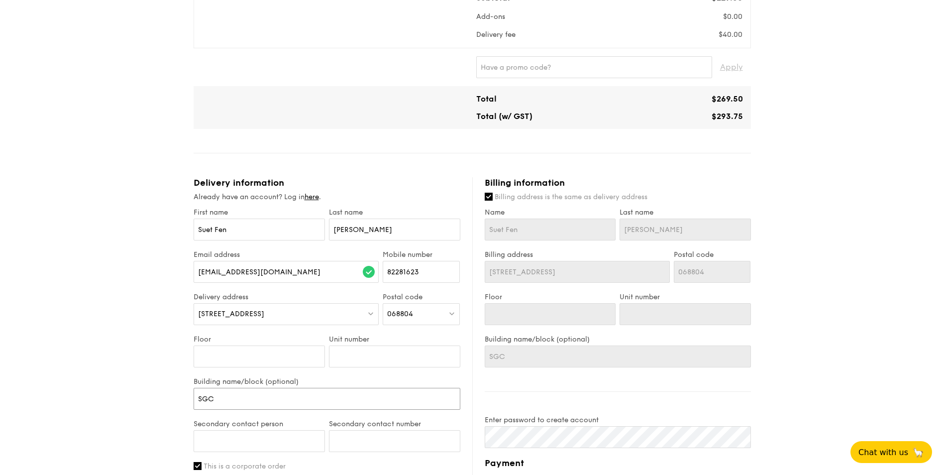
type input "SGC"
type input "SG"
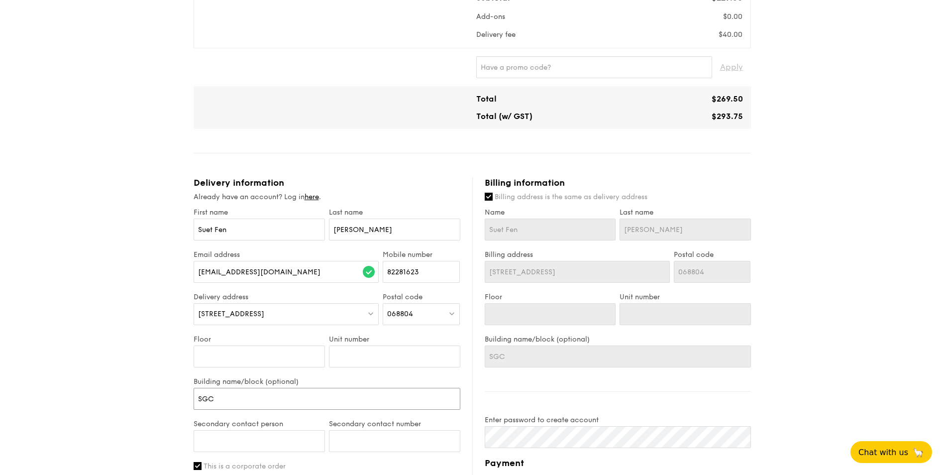
type input "SG"
type input "SGX"
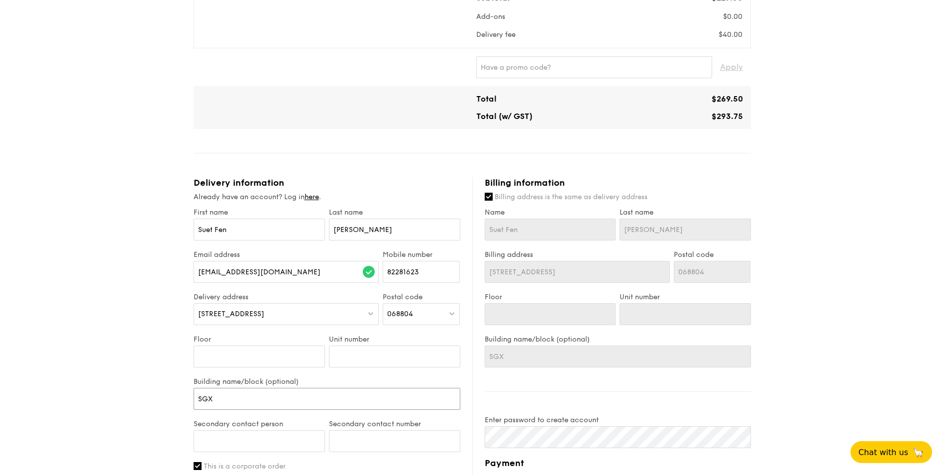
type input "SGX C"
type input "SGX Ce"
type input "SGX Cen"
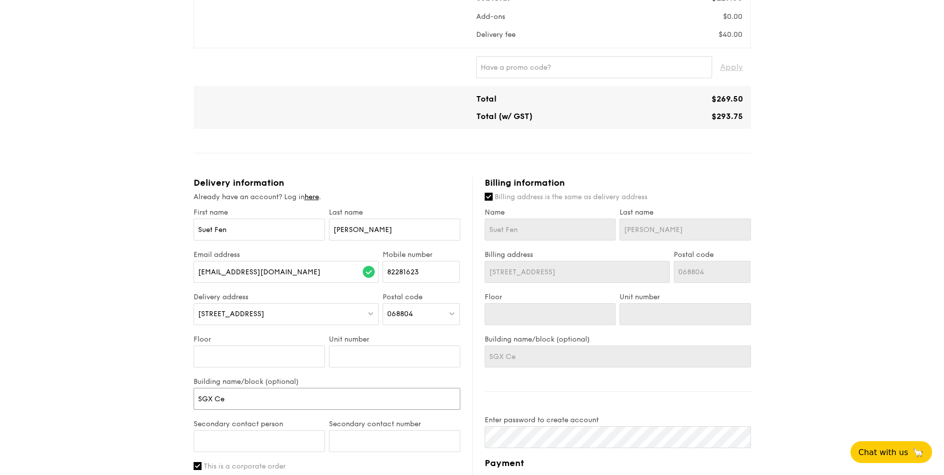
type input "SGX Cen"
type input "SGX Cent"
type input "SGX Centr"
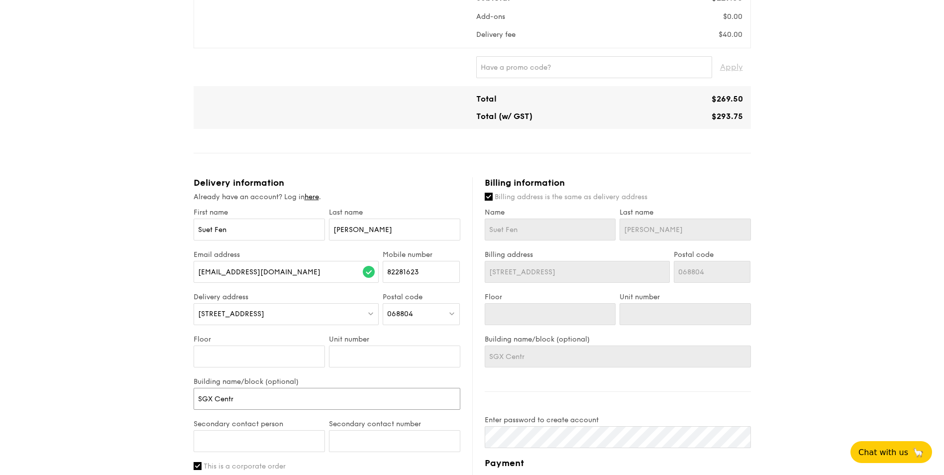
type input "SGX Centre"
click at [277, 400] on input "SGX Centre" at bounding box center [327, 399] width 267 height 22
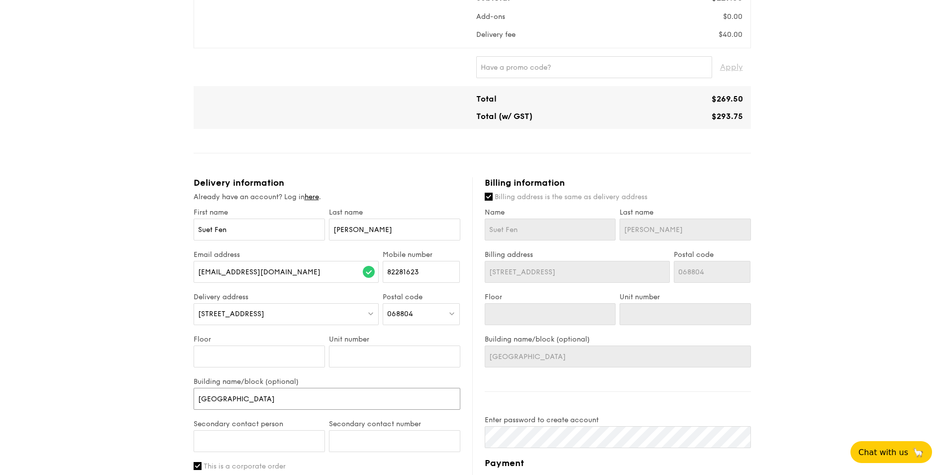
type input "SGX Centre 1"
click at [92, 394] on div "1 - Select menu 2 - Select items 3 - Check out Mini High Tea $15.30 /guest ($16…" at bounding box center [472, 212] width 944 height 983
click at [123, 313] on div "1 - Select menu 2 - Select items 3 - Check out Mini High Tea $15.30 /guest ($16…" at bounding box center [472, 212] width 944 height 983
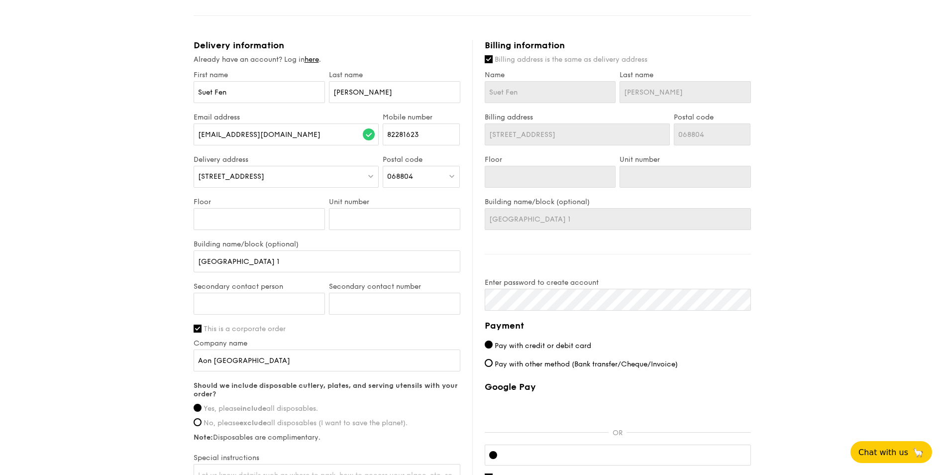
scroll to position [448, 0]
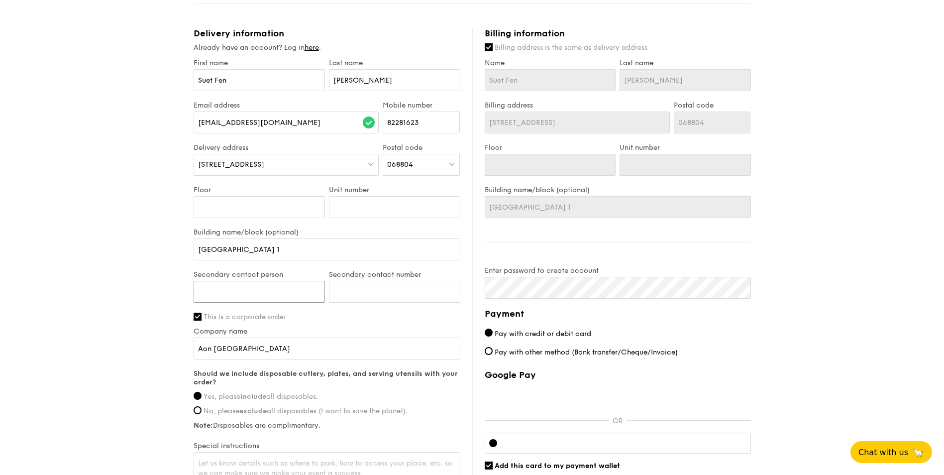
click at [214, 292] on input "Secondary contact person" at bounding box center [259, 292] width 131 height 22
type input "Adelia"
click at [350, 291] on input "Secondary contact number" at bounding box center [394, 292] width 131 height 22
click at [355, 293] on input "Secondary contact number" at bounding box center [394, 292] width 131 height 22
type input "82104426"
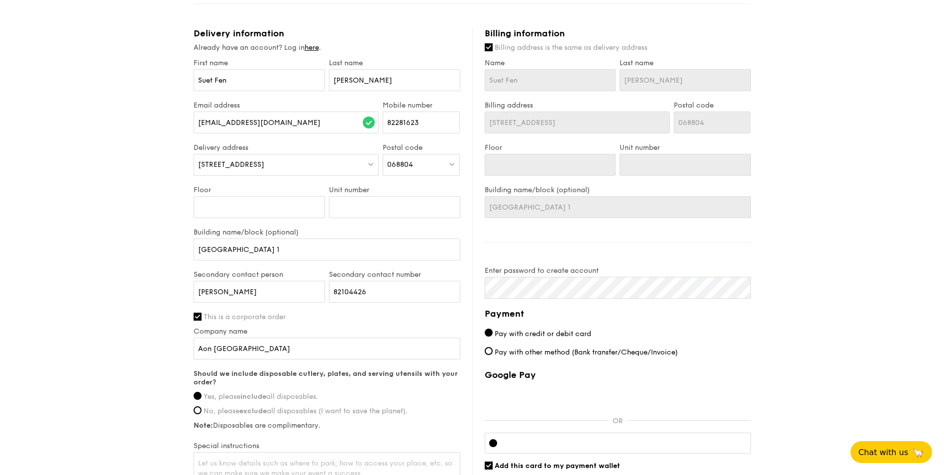
click at [141, 270] on div "1 - Select menu 2 - Select items 3 - Check out Mini High Tea $15.30 /guest ($16…" at bounding box center [472, 63] width 944 height 983
click at [121, 209] on div "1 - Select menu 2 - Select items 3 - Check out Mini High Tea $15.30 /guest ($16…" at bounding box center [472, 63] width 944 height 983
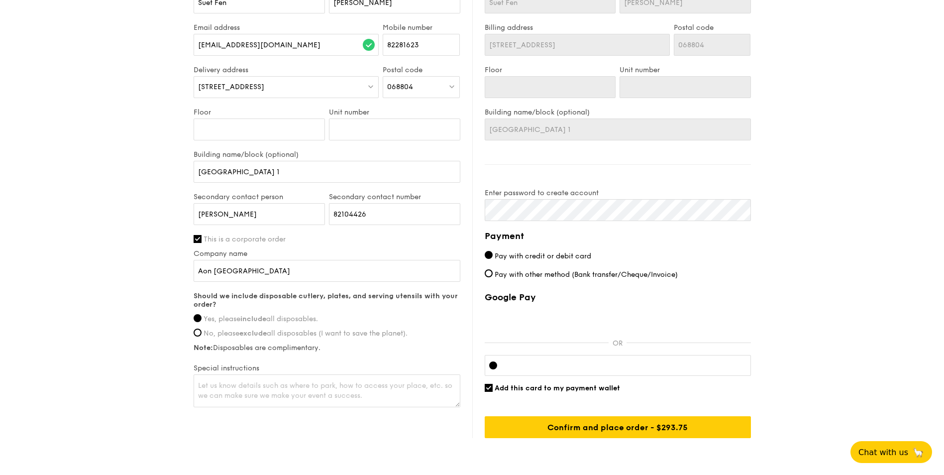
scroll to position [547, 0]
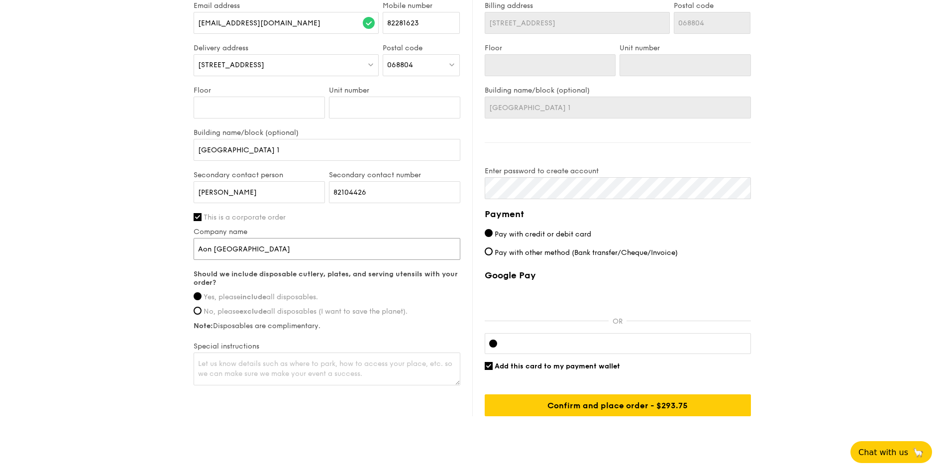
click at [253, 252] on input "Aon Singapore" at bounding box center [327, 249] width 267 height 22
click at [243, 373] on textarea at bounding box center [327, 368] width 267 height 33
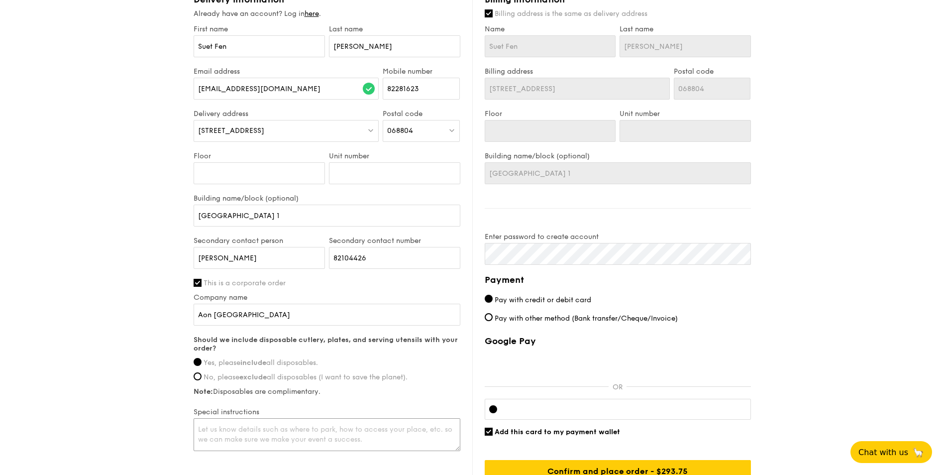
scroll to position [398, 0]
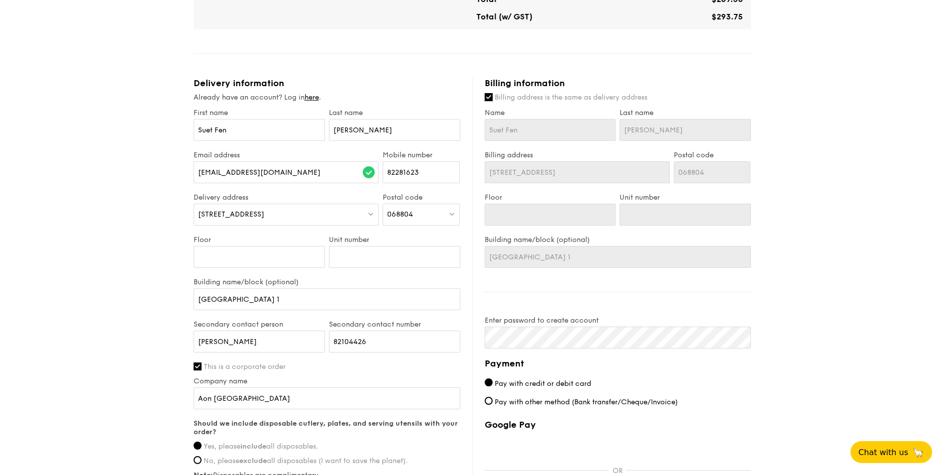
click at [489, 100] on input "Billing address is the same as delivery address" at bounding box center [489, 97] width 8 height 8
checkbox input "false"
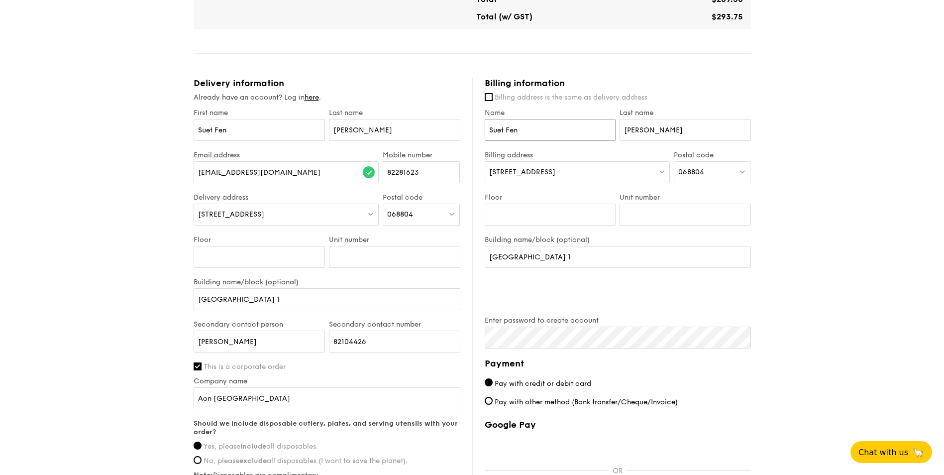
drag, startPoint x: 526, startPoint y: 129, endPoint x: 453, endPoint y: 131, distance: 73.7
click at [453, 131] on div "Delivery information Already have an account? Log in here . First name Suet Fen…" at bounding box center [472, 322] width 557 height 488
drag, startPoint x: 674, startPoint y: 128, endPoint x: 565, endPoint y: 122, distance: 109.1
click at [565, 122] on div "Name Last name Chong" at bounding box center [618, 129] width 270 height 42
click at [878, 213] on div "1 - Select menu 2 - Select items 3 - Check out Mini High Tea $15.30 /guest ($16…" at bounding box center [472, 113] width 944 height 983
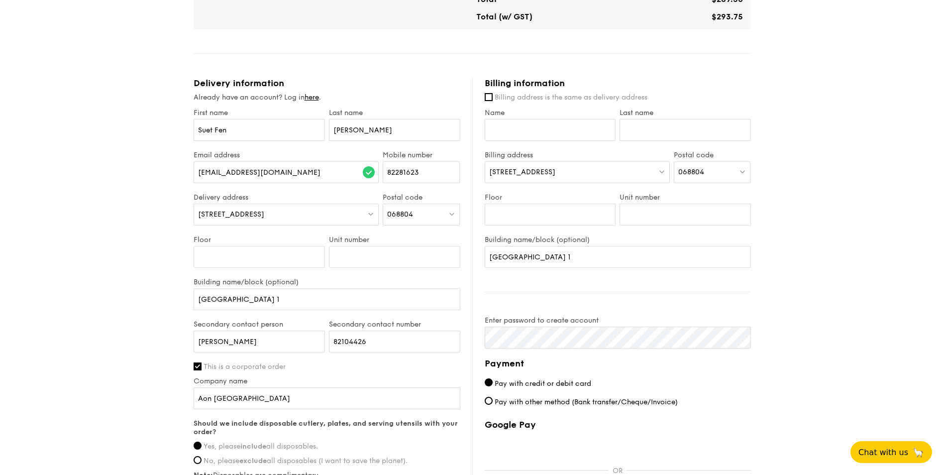
click at [878, 204] on div "1 - Select menu 2 - Select items 3 - Check out Mini High Tea $15.30 /guest ($16…" at bounding box center [472, 113] width 944 height 983
click at [638, 264] on input "SGX Centre 1" at bounding box center [618, 257] width 266 height 22
click at [916, 293] on div "1 - Select menu 2 - Select items 3 - Check out Mini High Tea $15.30 /guest ($16…" at bounding box center [472, 113] width 944 height 983
click at [906, 270] on div "1 - Select menu 2 - Select items 3 - Check out Mini High Tea $15.30 /guest ($16…" at bounding box center [472, 113] width 944 height 983
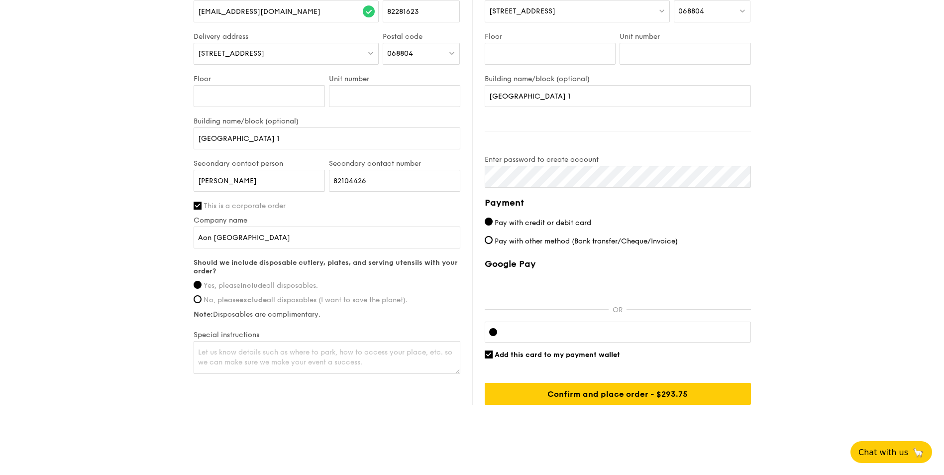
scroll to position [568, 0]
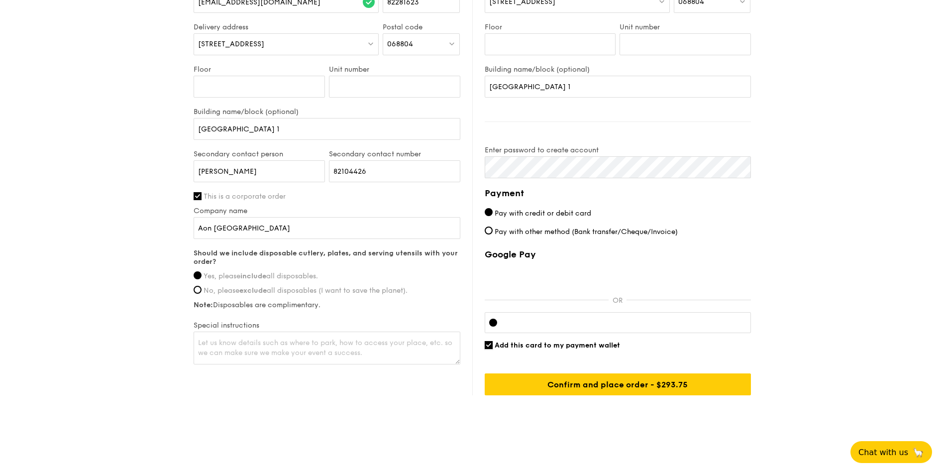
click at [488, 344] on input "Add this card to my payment wallet" at bounding box center [489, 345] width 8 height 8
checkbox input "false"
drag, startPoint x: 841, startPoint y: 369, endPoint x: 847, endPoint y: 322, distance: 47.2
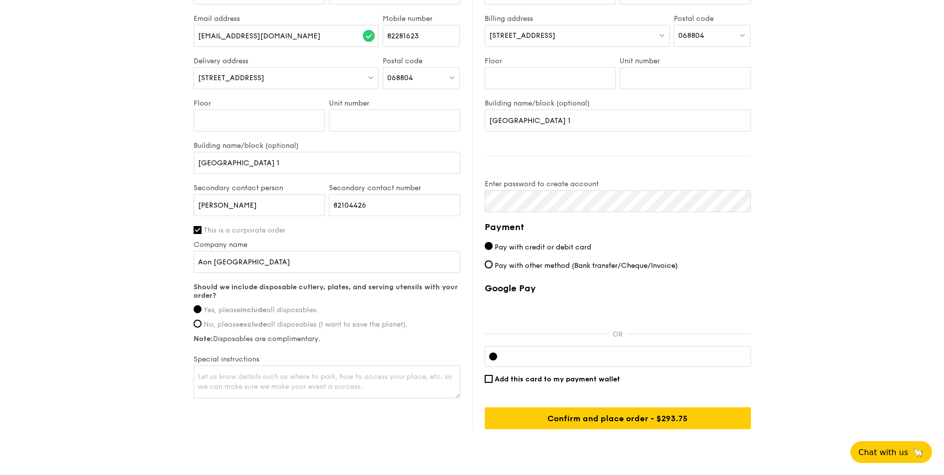
scroll to position [518, 0]
